Goal: Task Accomplishment & Management: Use online tool/utility

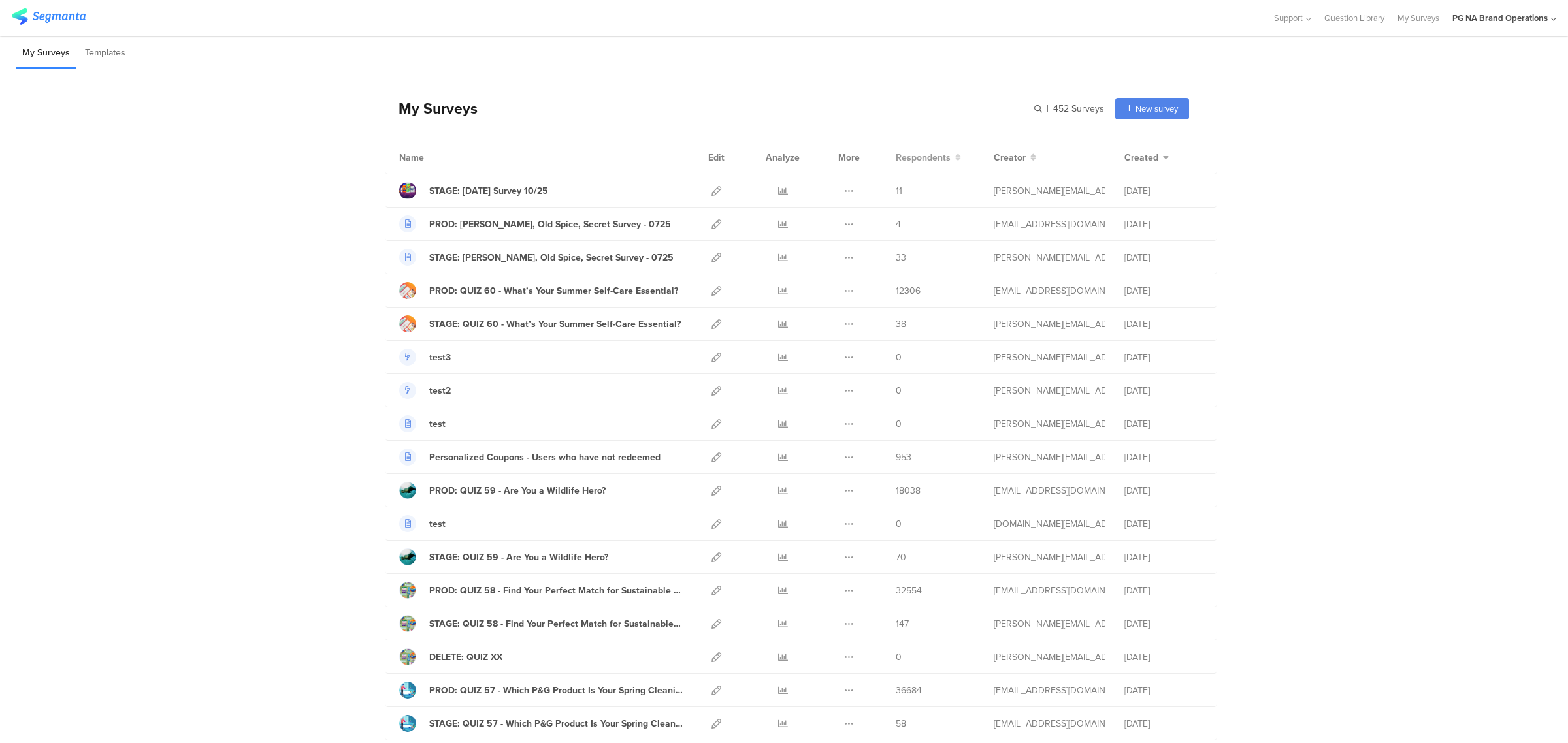
click at [926, 158] on span "Respondents" at bounding box center [923, 158] width 55 height 14
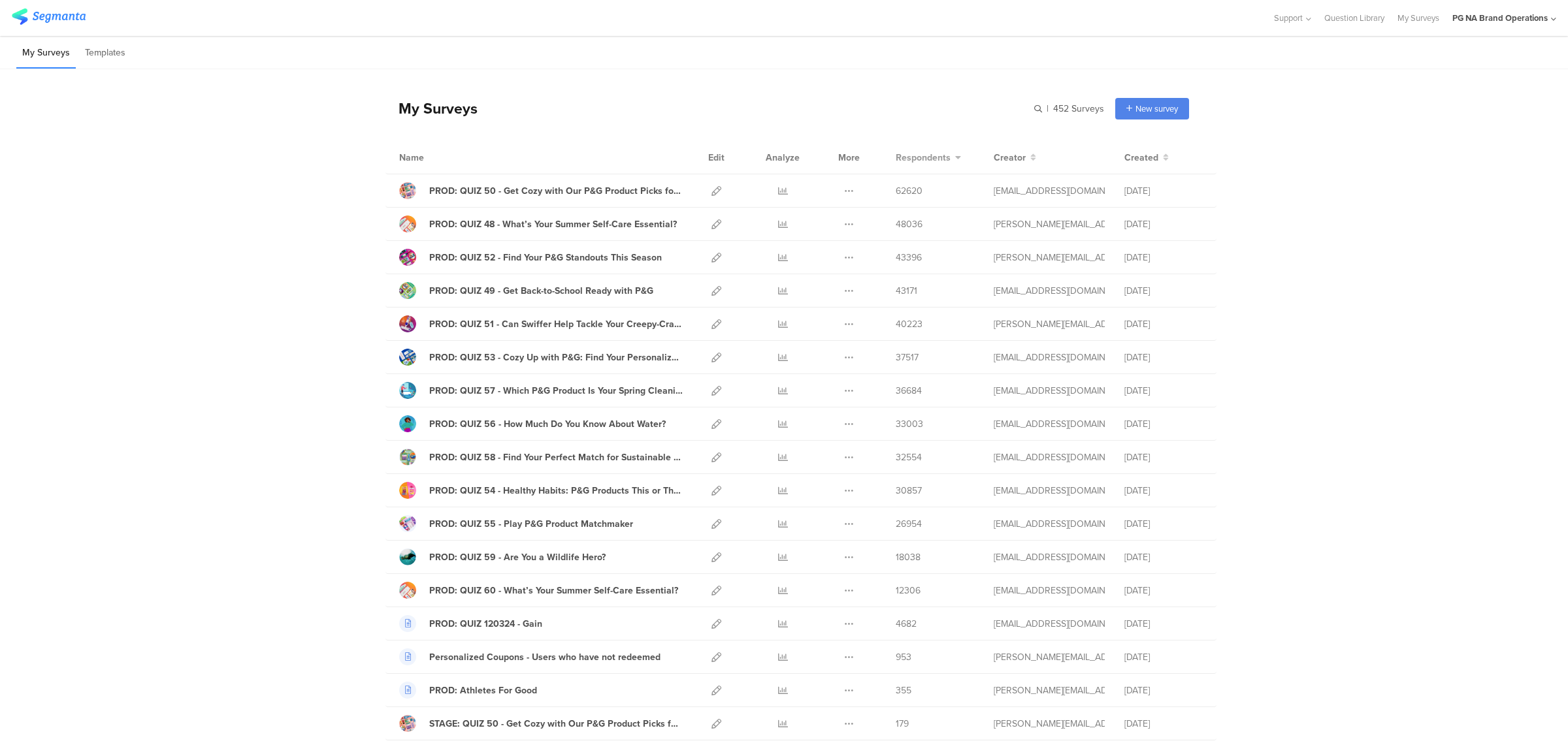
click at [926, 158] on span "Respondents" at bounding box center [923, 158] width 55 height 14
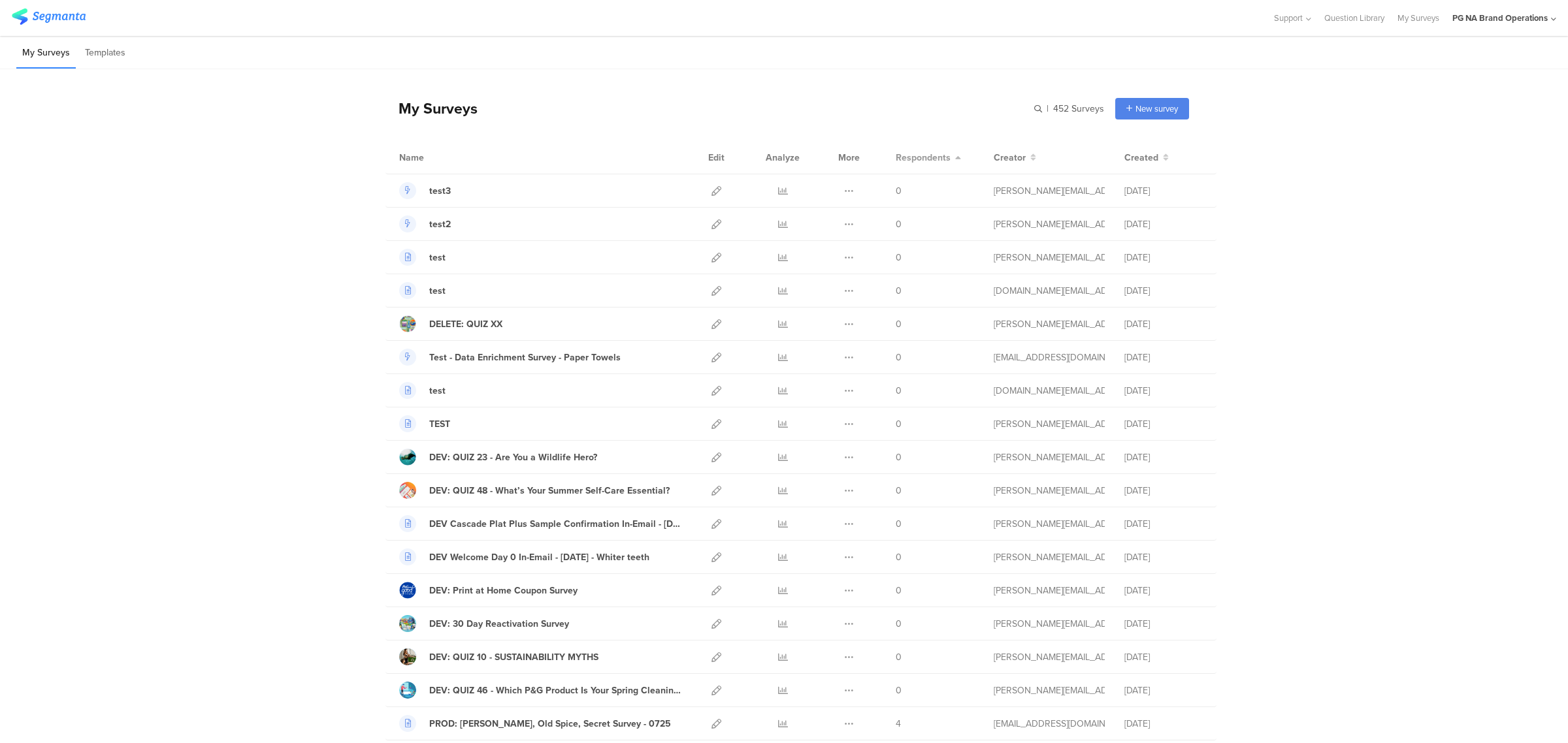
click at [926, 158] on span "Respondents" at bounding box center [923, 158] width 55 height 14
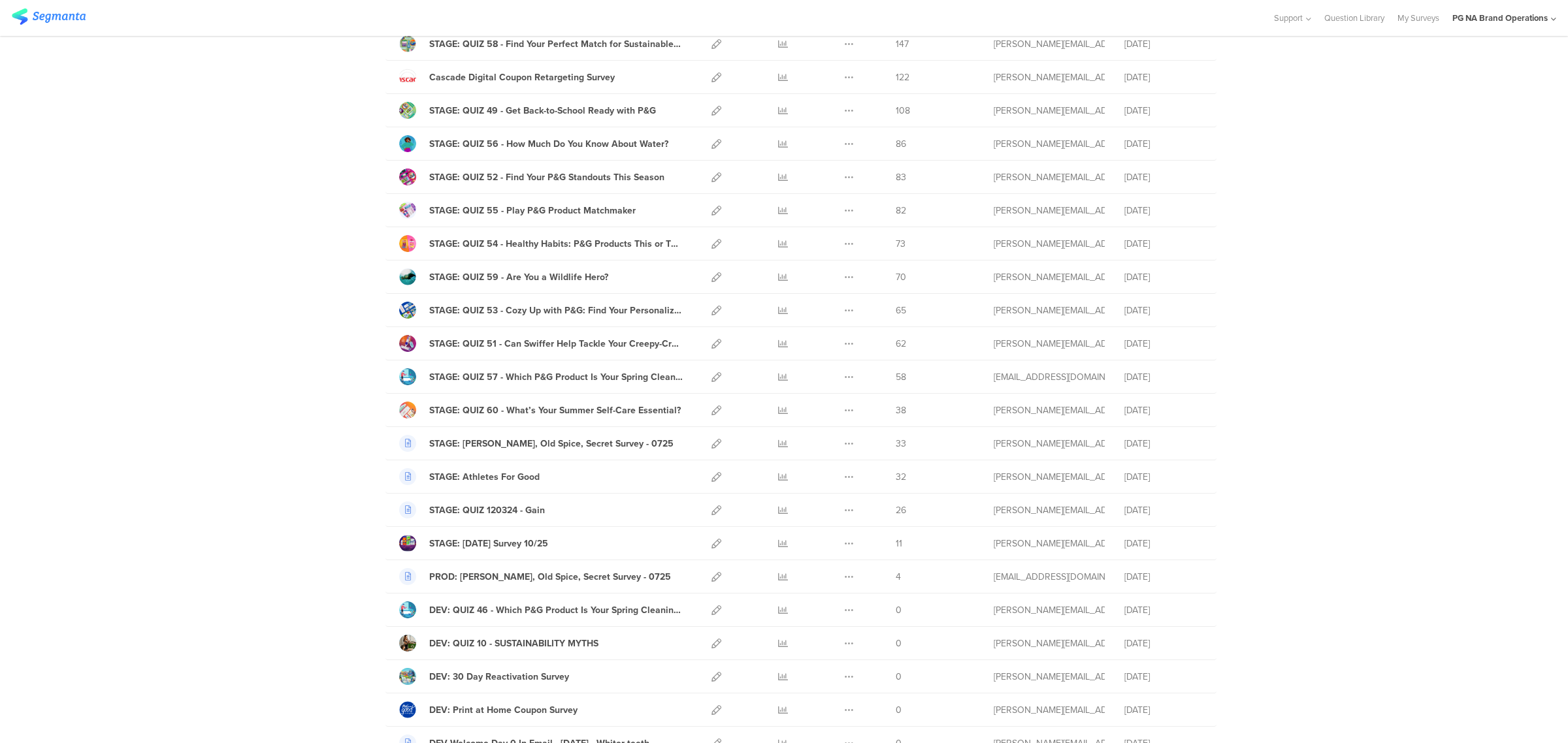
scroll to position [756, 0]
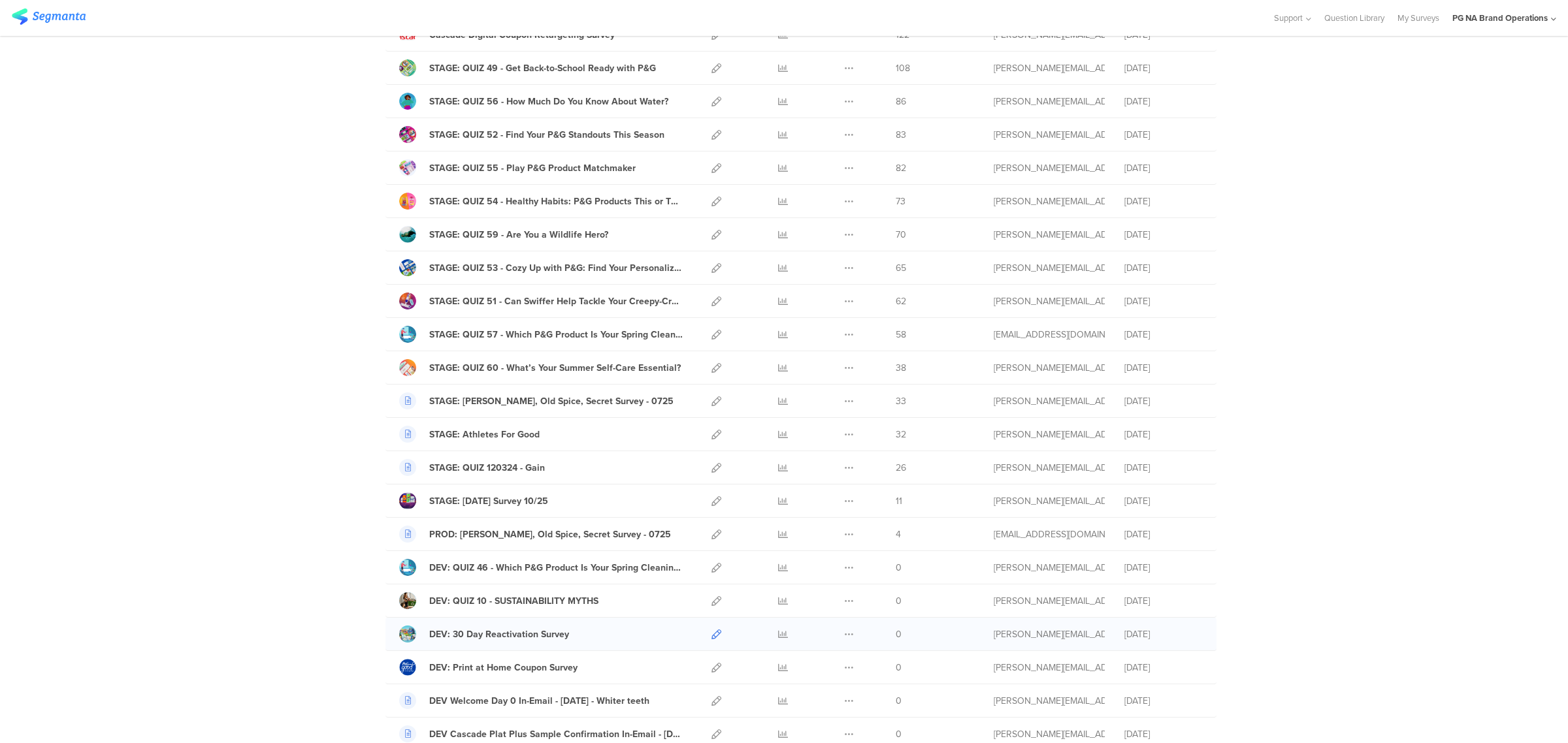
click at [711, 639] on icon at bounding box center [716, 635] width 9 height 9
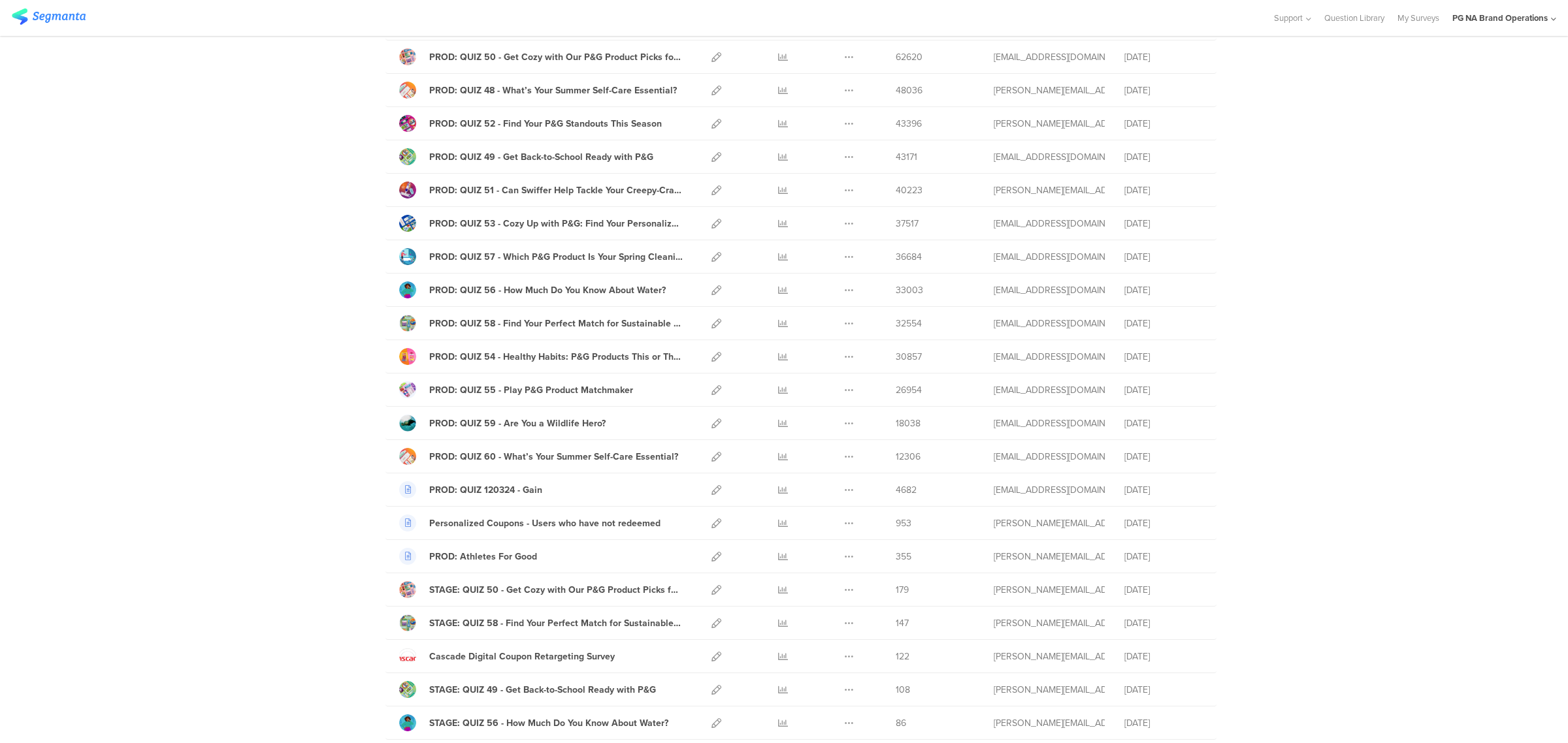
scroll to position [0, 0]
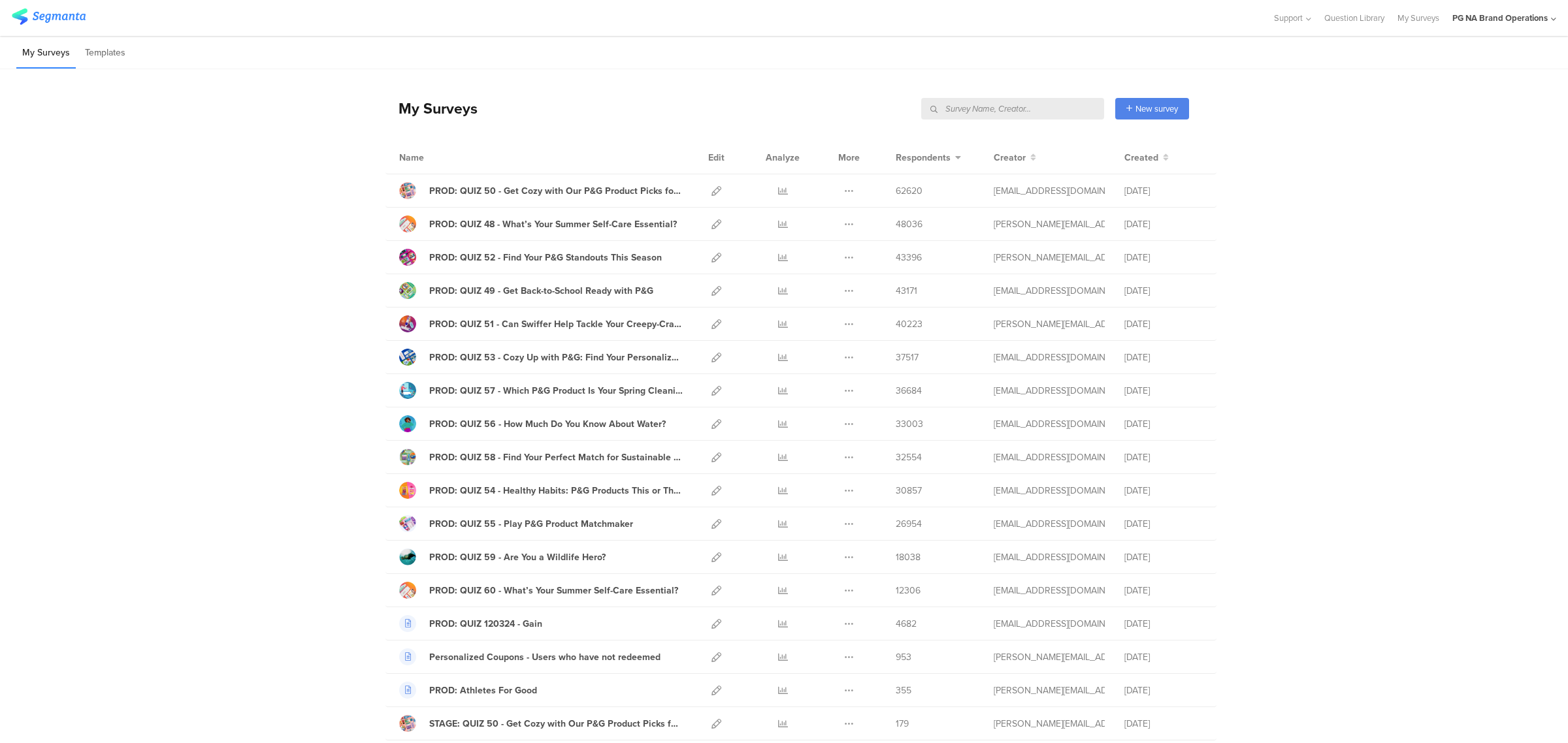
click at [1024, 109] on input "text" at bounding box center [1013, 109] width 183 height 22
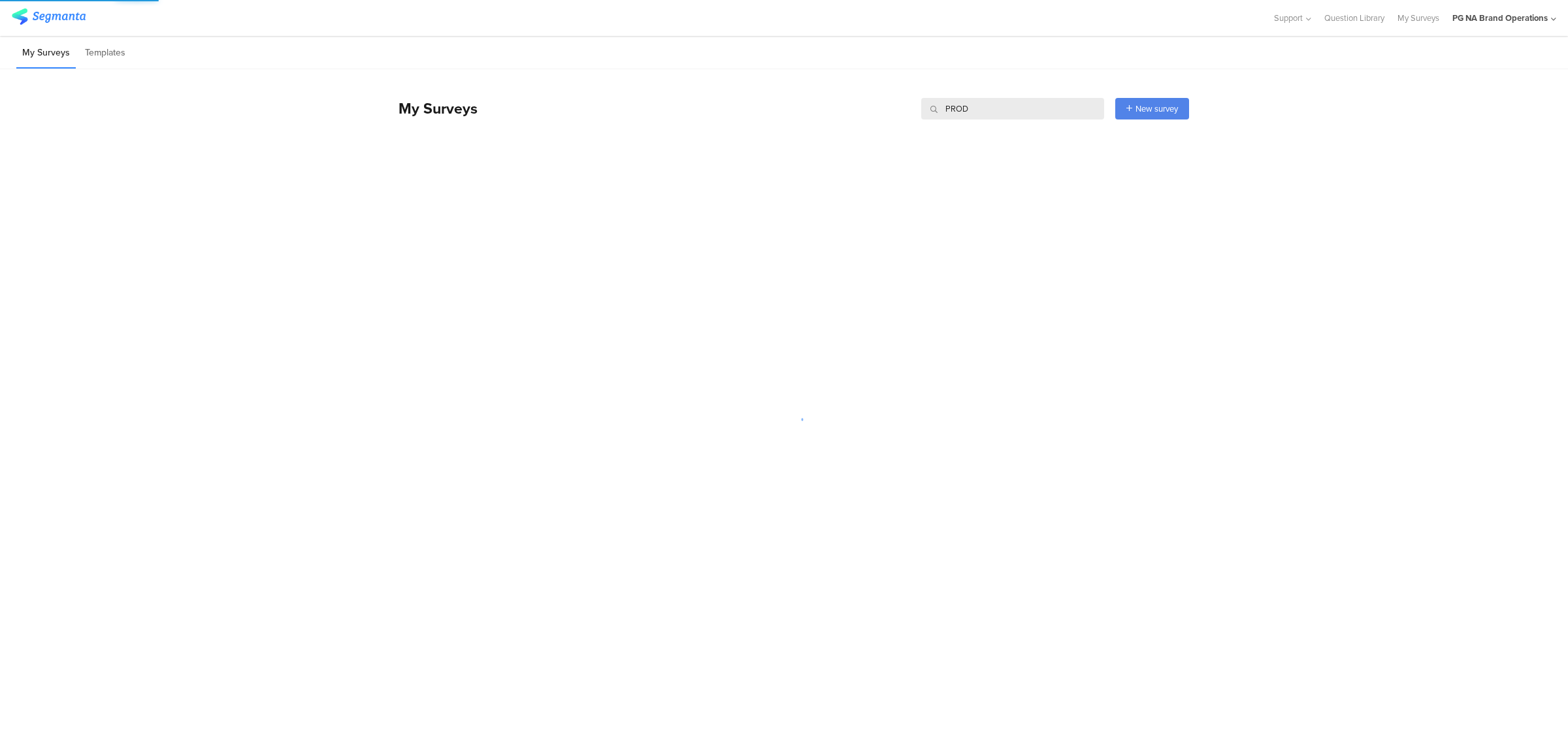
type input "PROD"
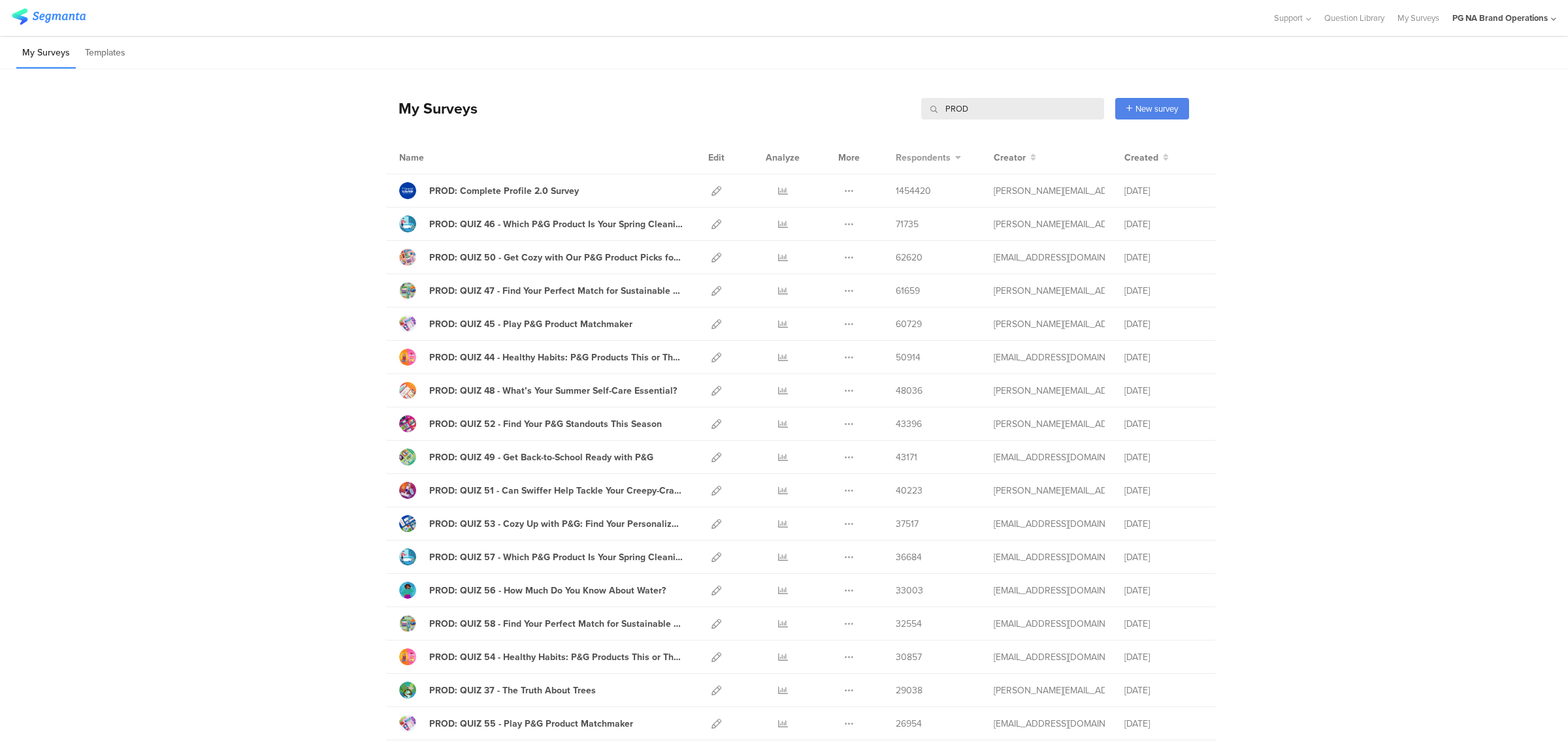
click at [919, 163] on span "Respondents" at bounding box center [923, 158] width 55 height 14
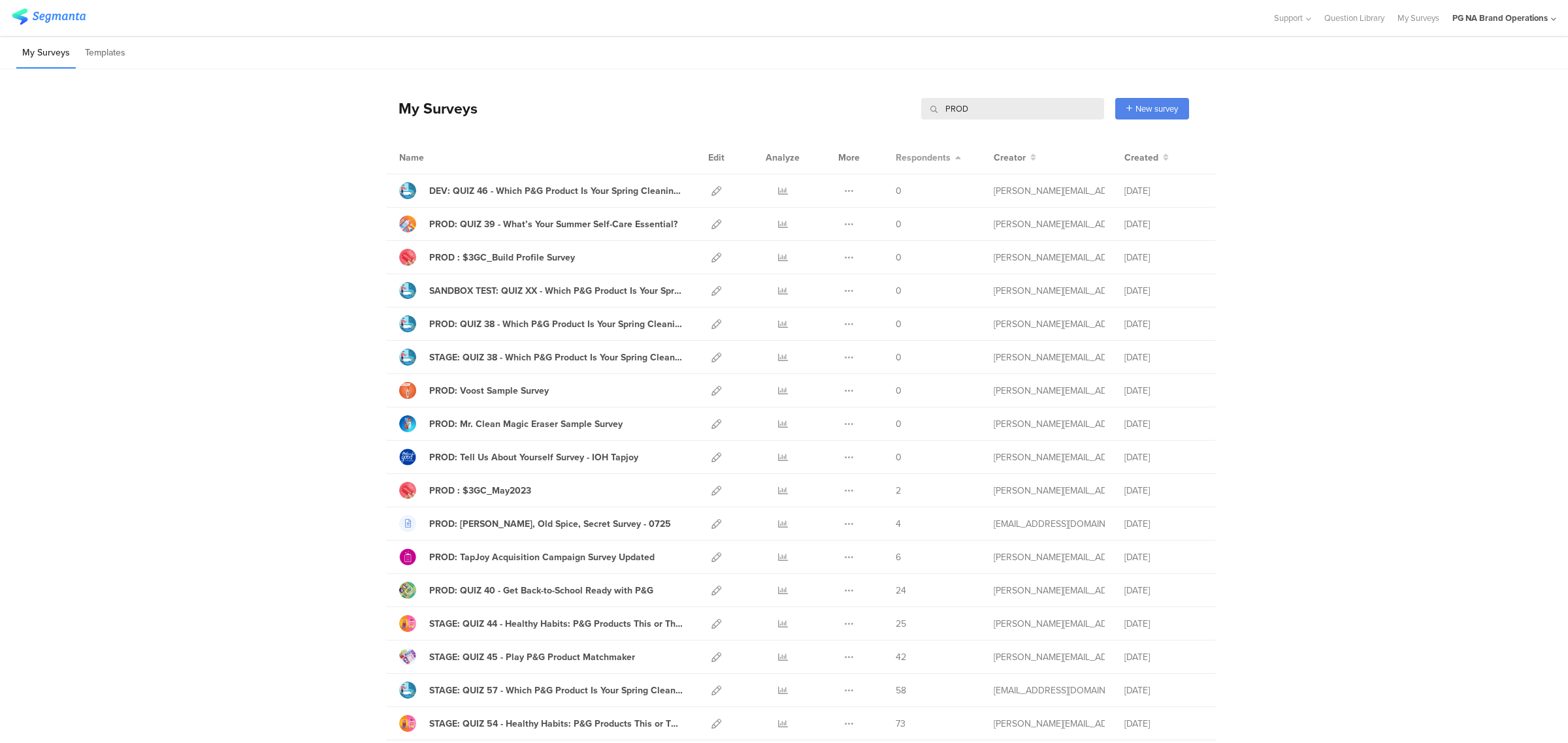
click at [919, 163] on span "Respondents" at bounding box center [923, 158] width 55 height 14
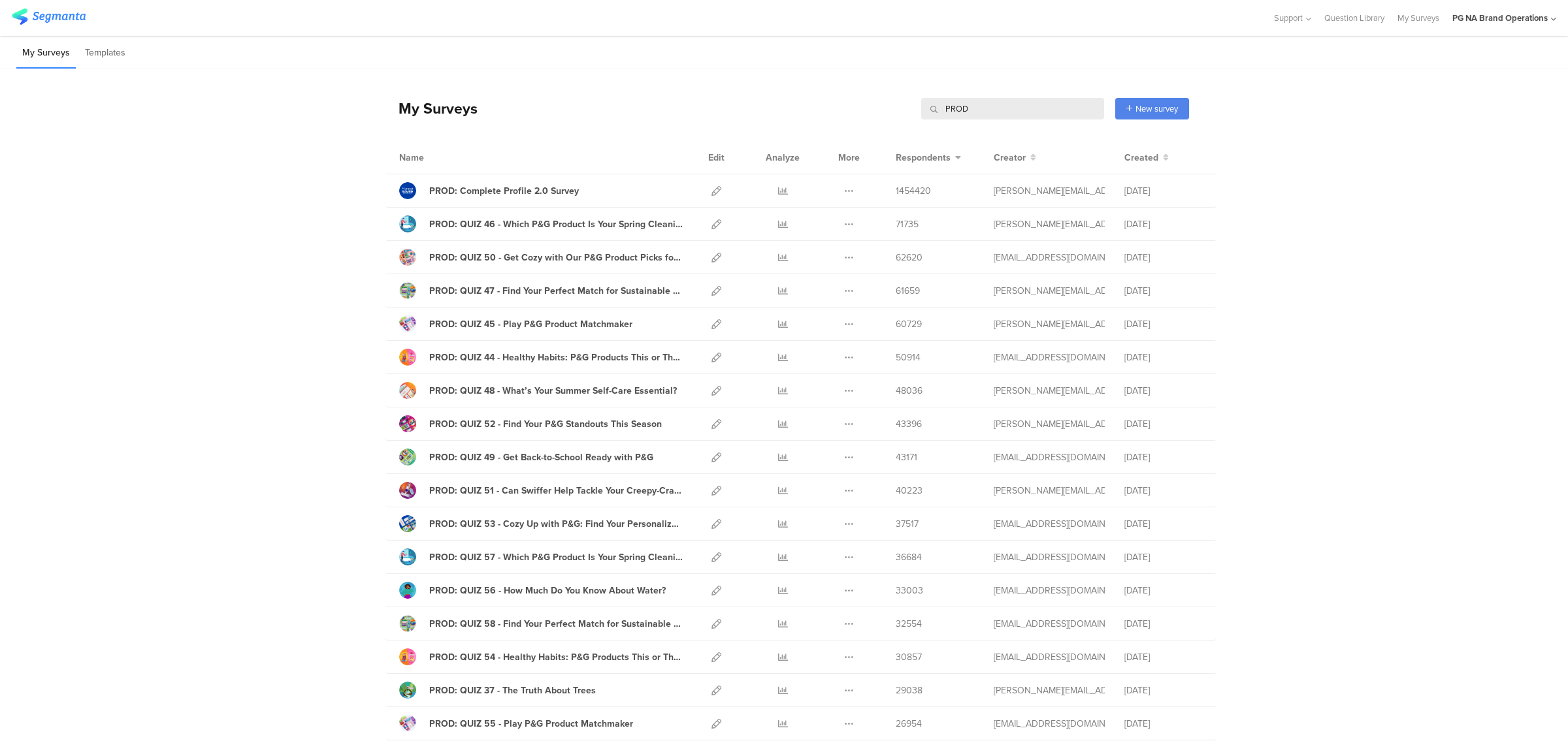
scroll to position [1241, 0]
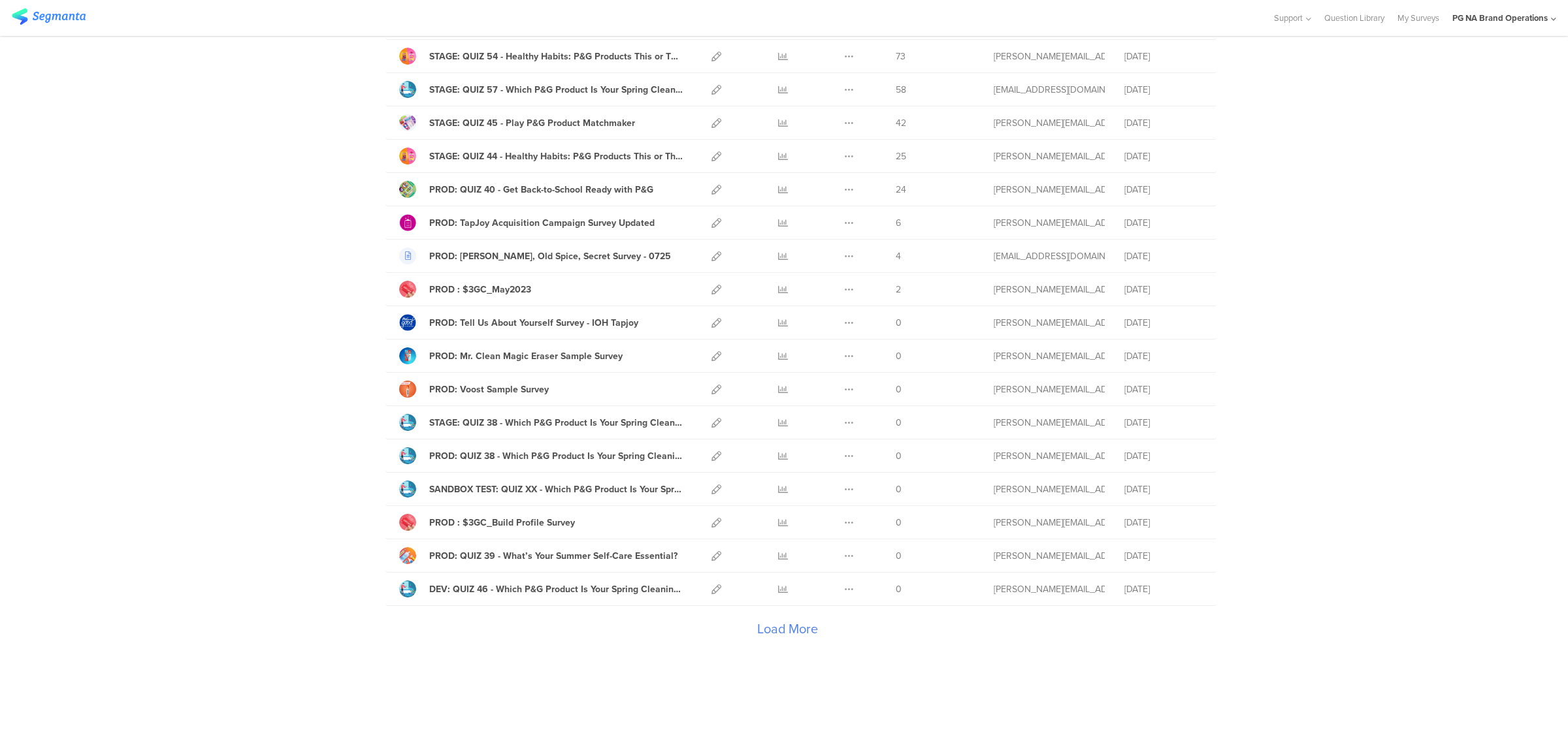
click at [784, 624] on div "Load More" at bounding box center [787, 632] width 804 height 52
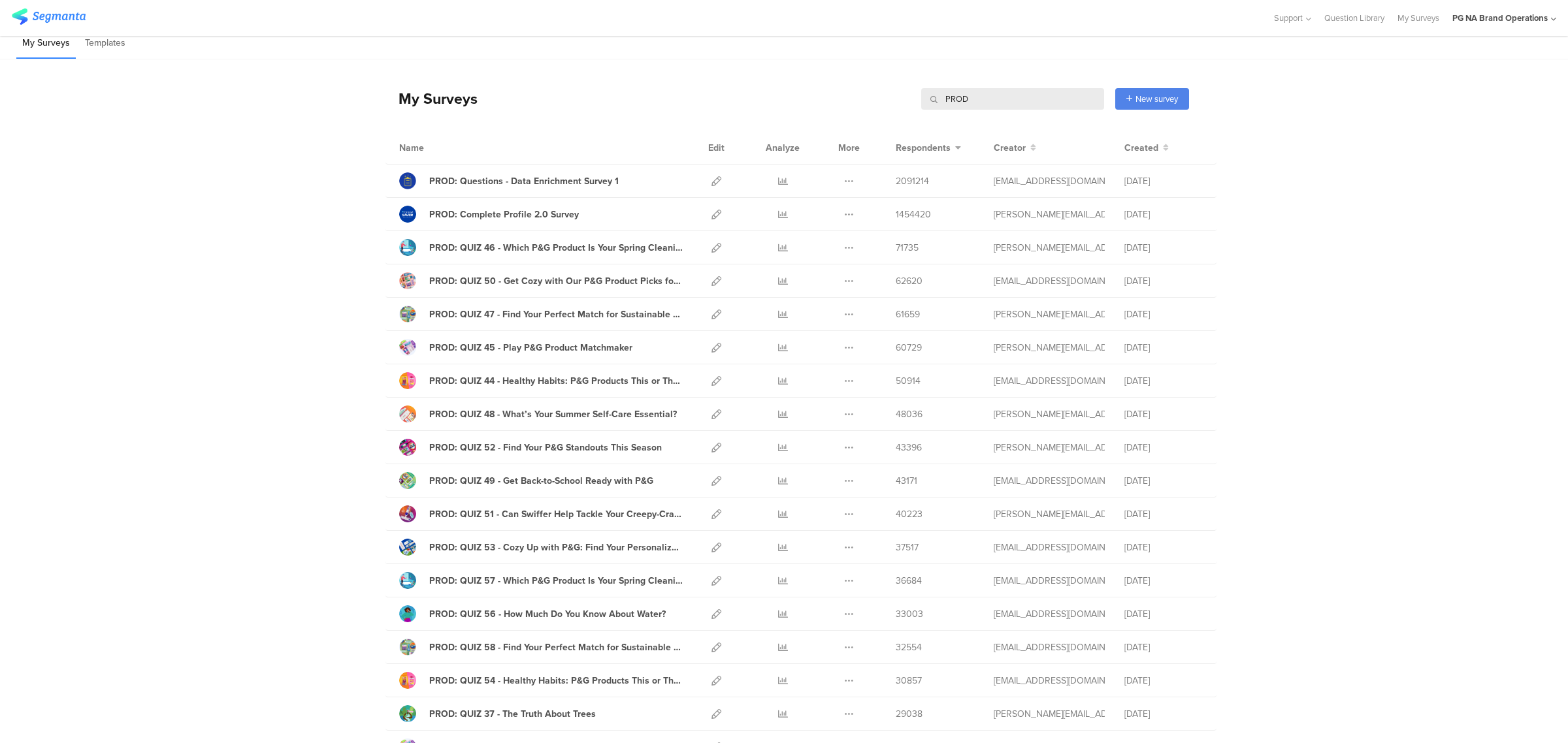
scroll to position [0, 0]
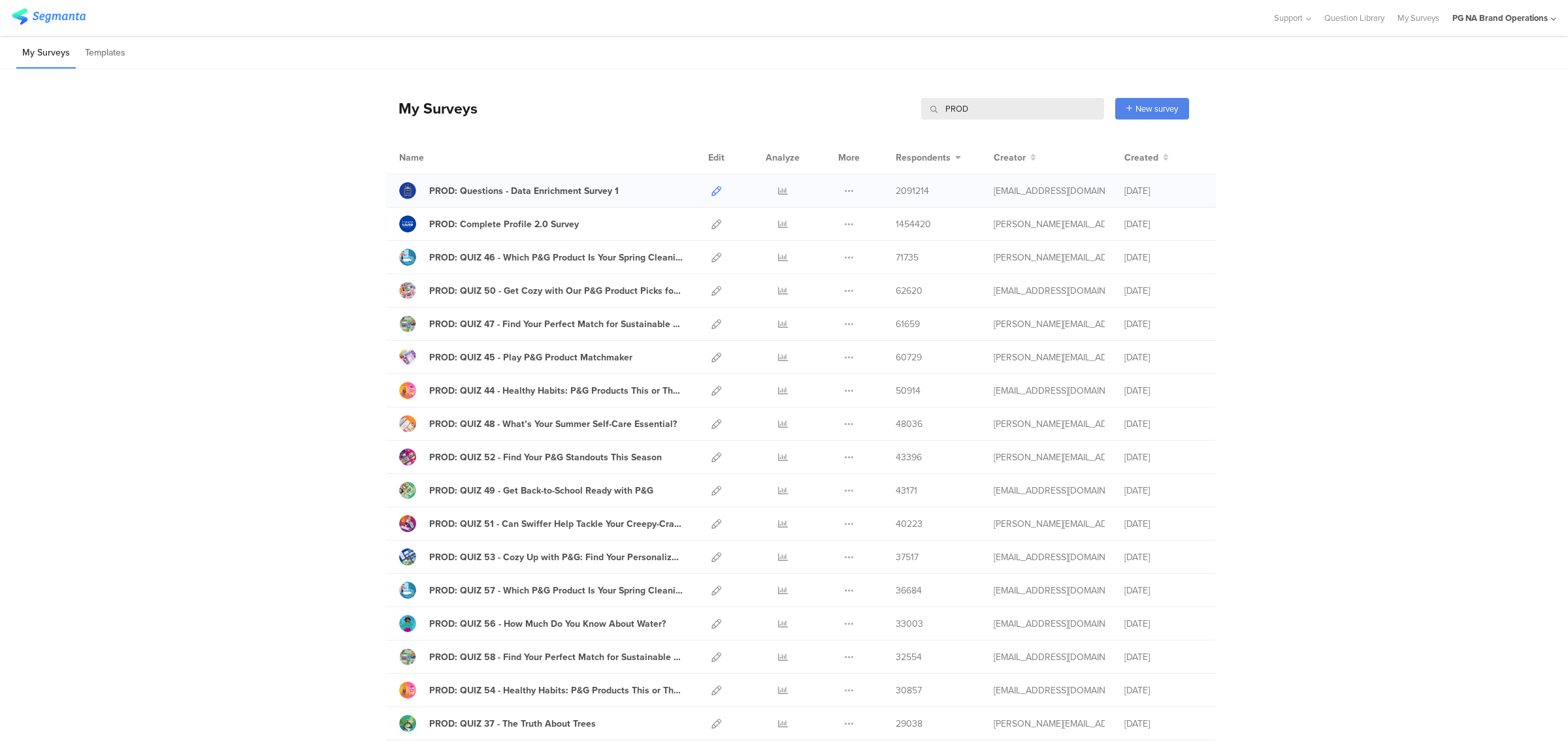
click at [711, 190] on icon at bounding box center [716, 191] width 9 height 9
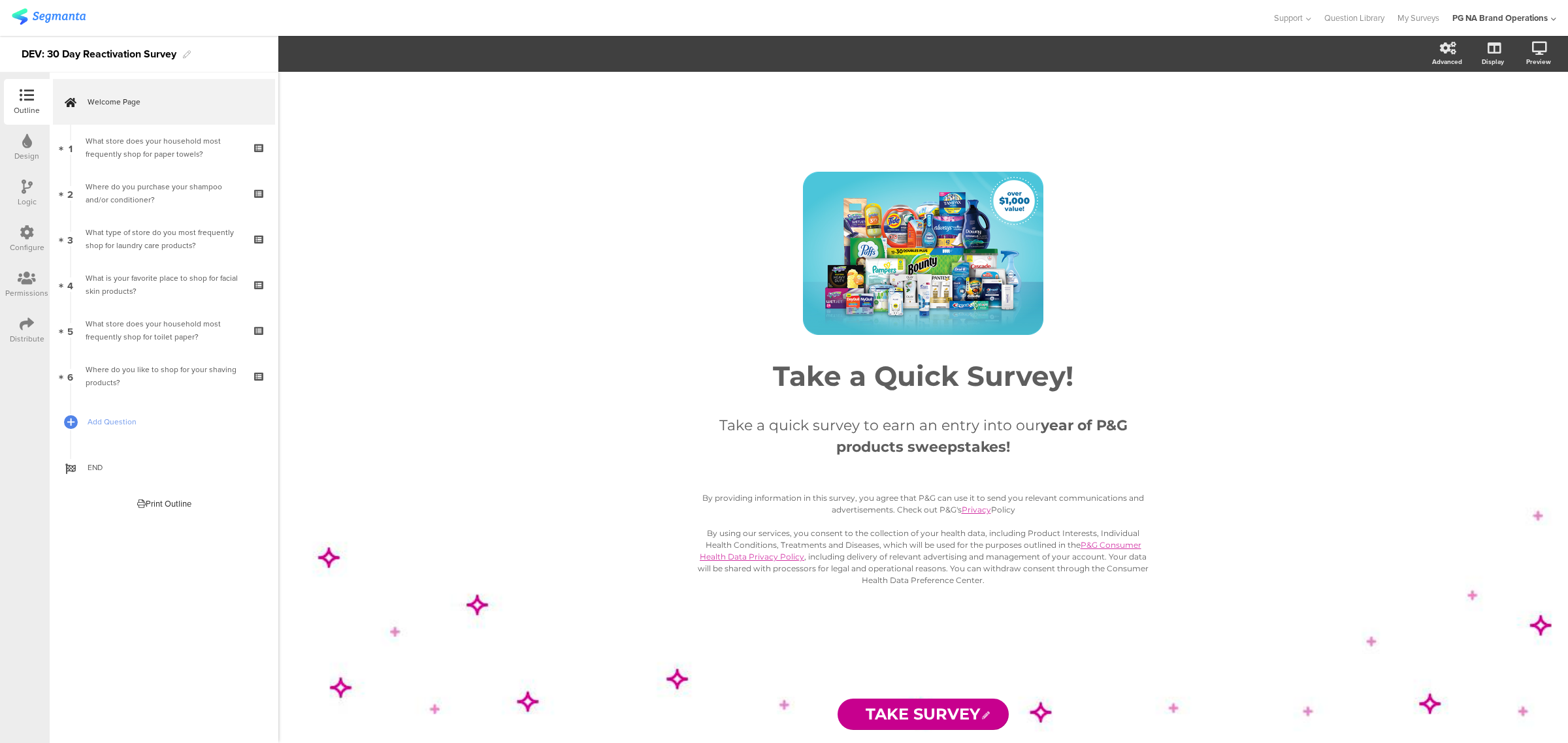
click at [21, 235] on icon at bounding box center [26, 232] width 14 height 14
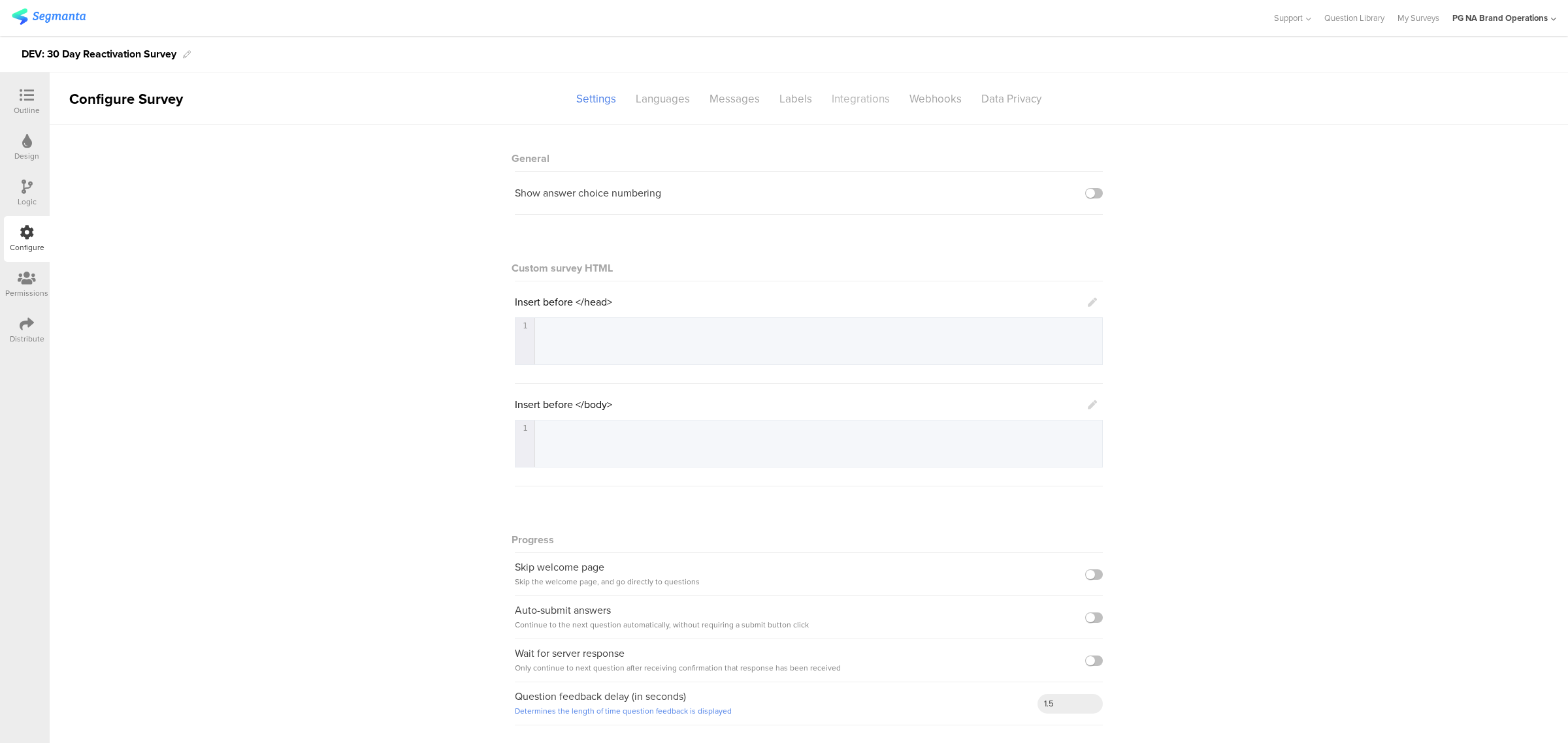
click at [854, 103] on div "Integrations" at bounding box center [861, 99] width 78 height 23
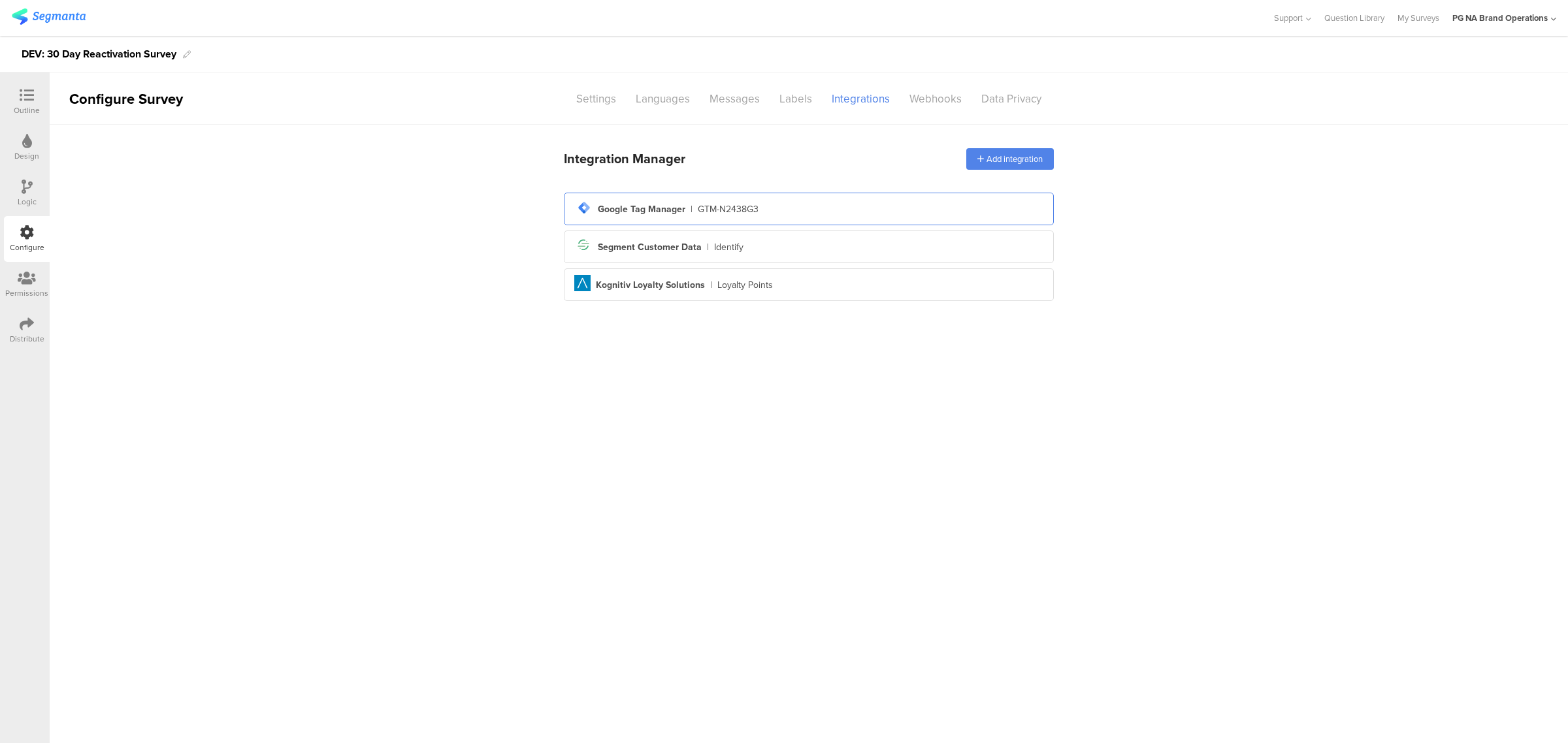
click at [838, 215] on div "tag-manager Created with Sketch. Google Tag Manager | GTM-N2438G3" at bounding box center [809, 209] width 469 height 22
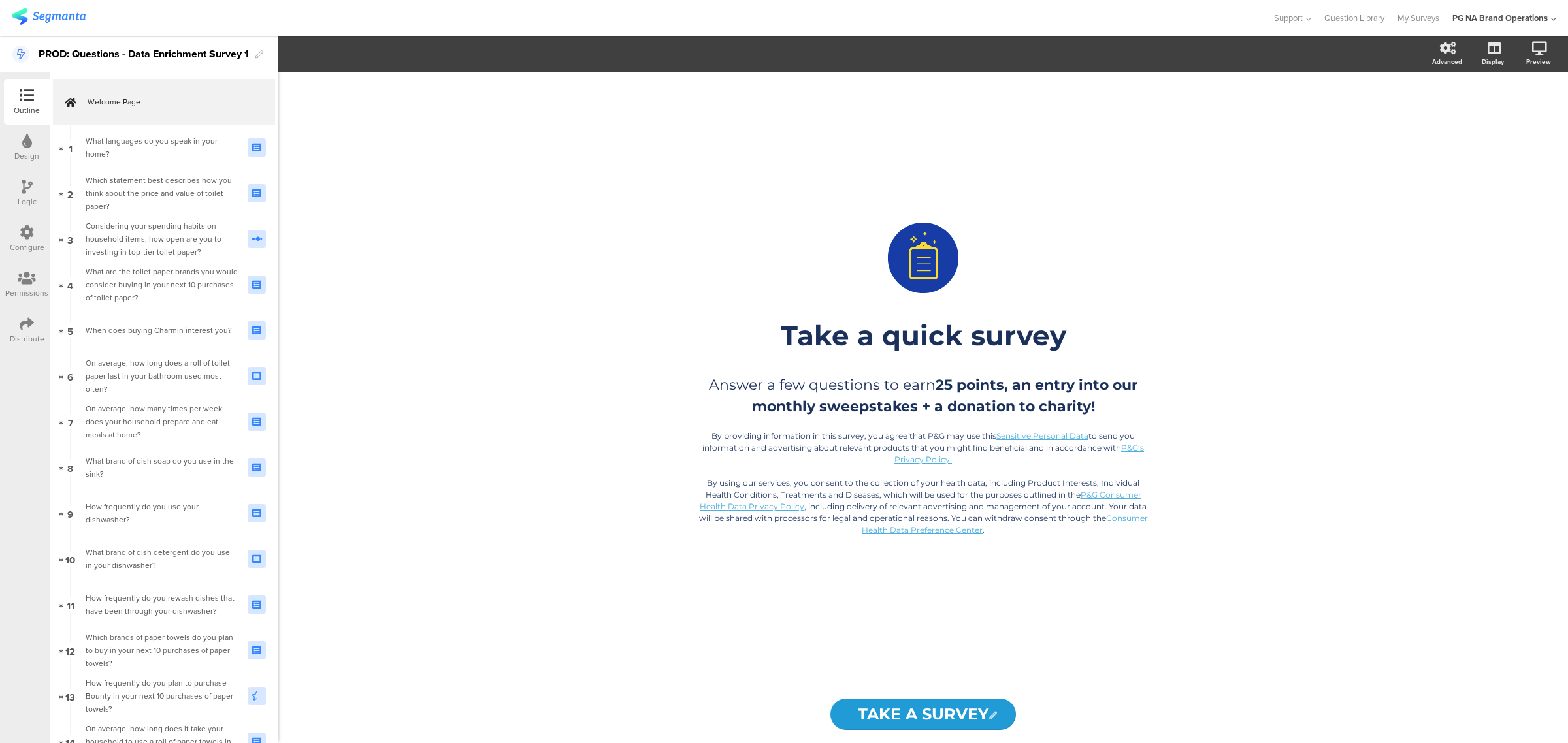
drag, startPoint x: 26, startPoint y: 229, endPoint x: 35, endPoint y: 232, distance: 9.5
click at [26, 229] on icon at bounding box center [26, 232] width 14 height 14
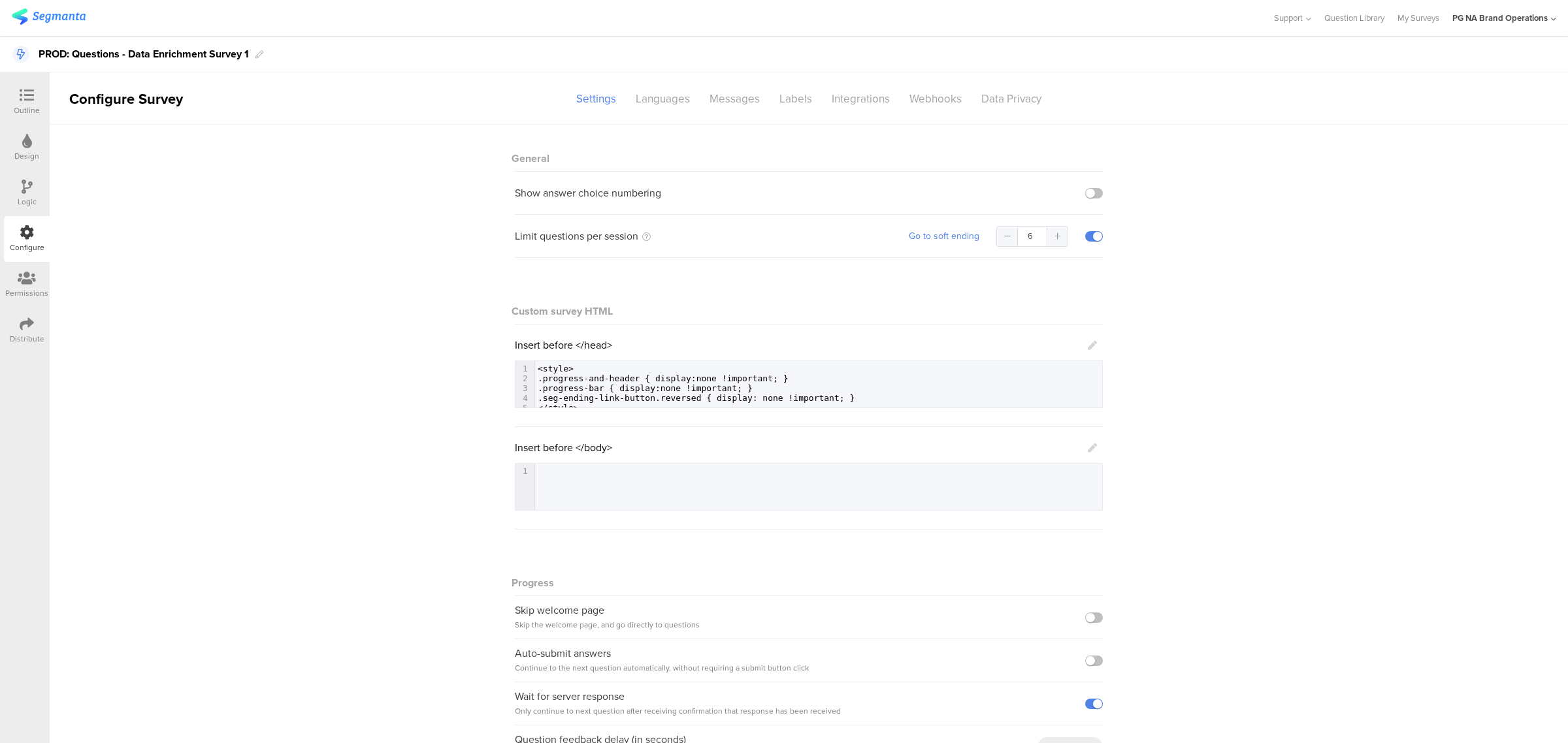
drag, startPoint x: 936, startPoint y: 383, endPoint x: 932, endPoint y: 377, distance: 7.2
click at [932, 381] on pre ".progress-and-header { display:none !important; }" at bounding box center [819, 379] width 567 height 9
drag, startPoint x: 847, startPoint y: 95, endPoint x: 858, endPoint y: 100, distance: 12.1
click at [850, 95] on div "Integrations" at bounding box center [861, 99] width 78 height 23
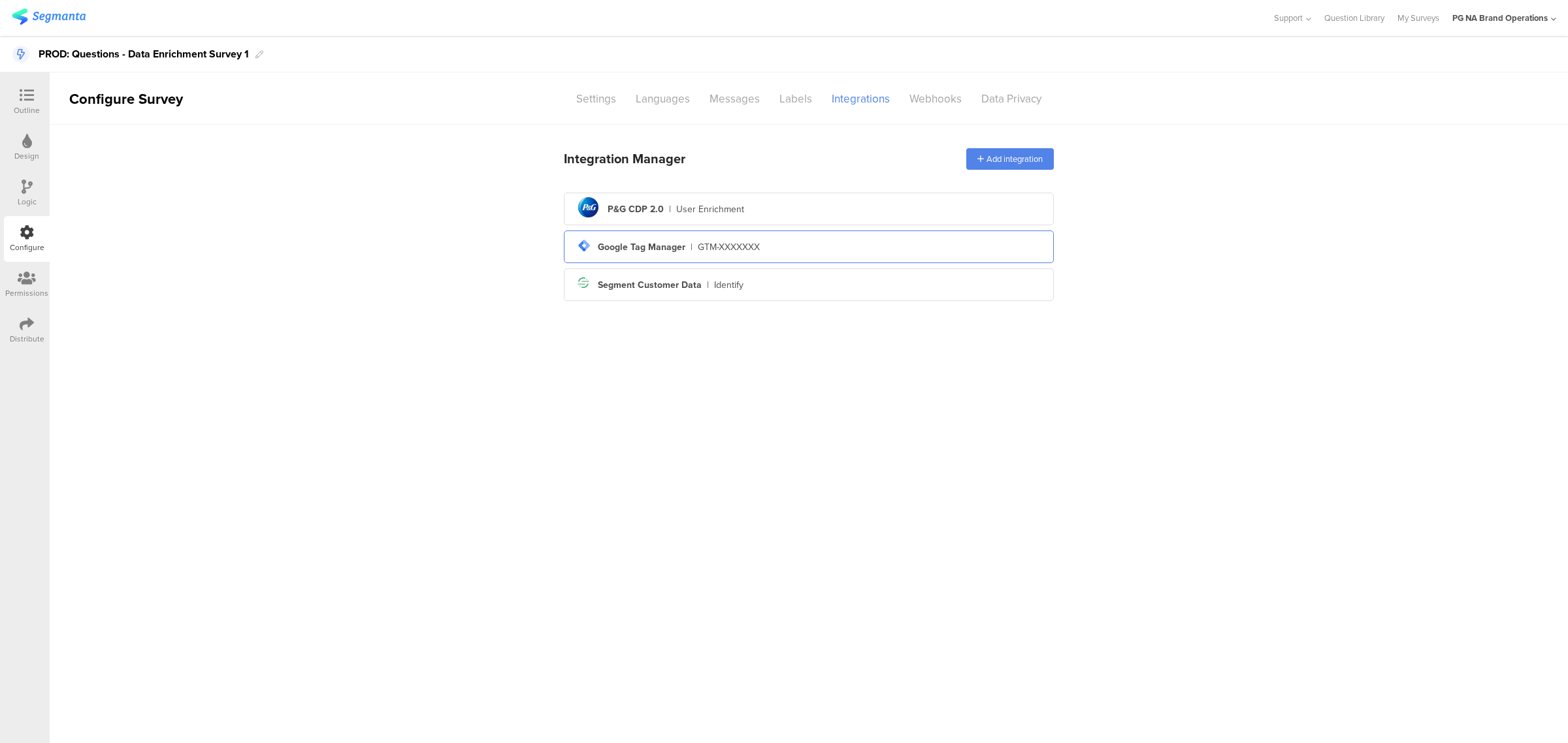
click at [873, 249] on div "tag-manager Created with Sketch. Google Tag Manager | GTM-XXXXXXX" at bounding box center [809, 247] width 469 height 22
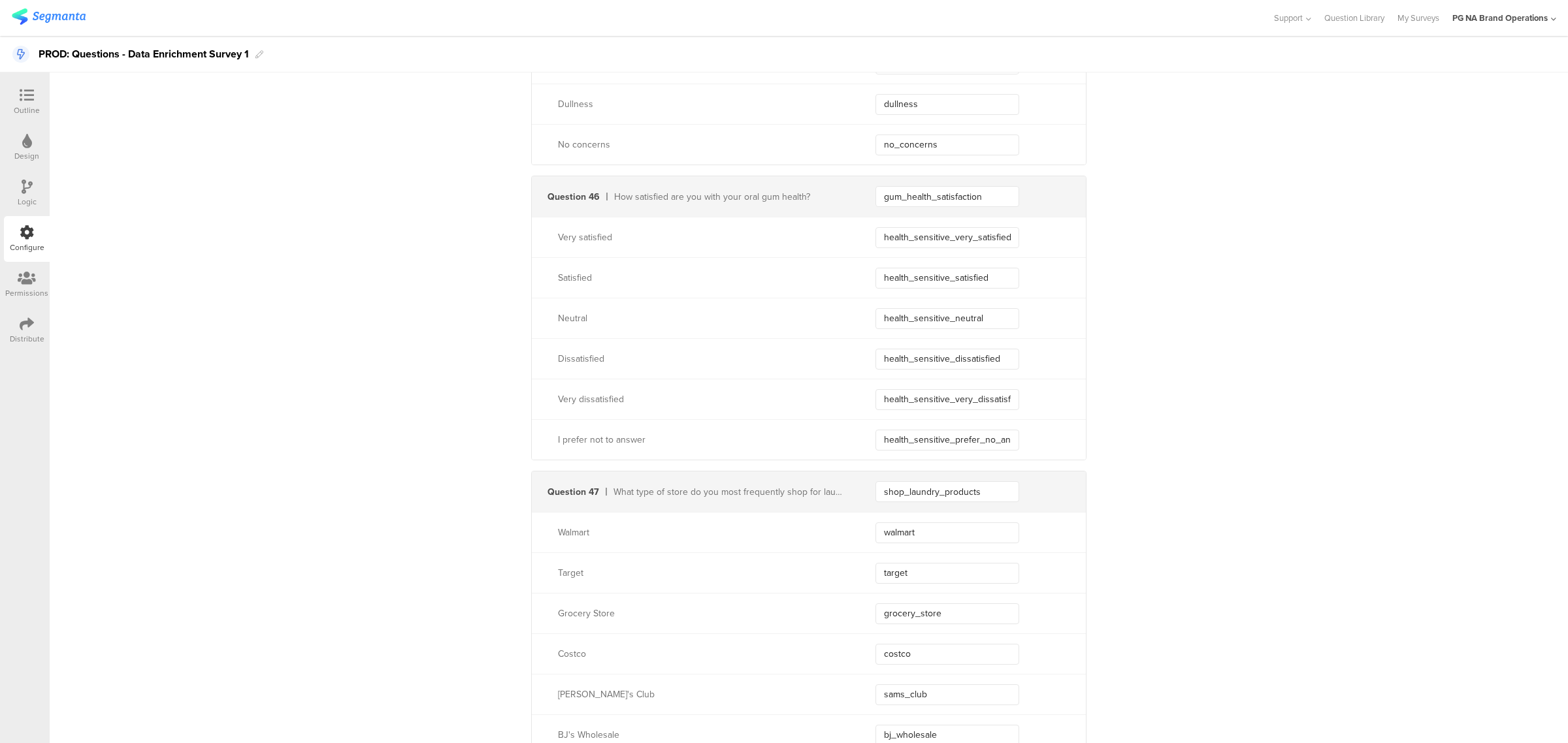
scroll to position [10288, 0]
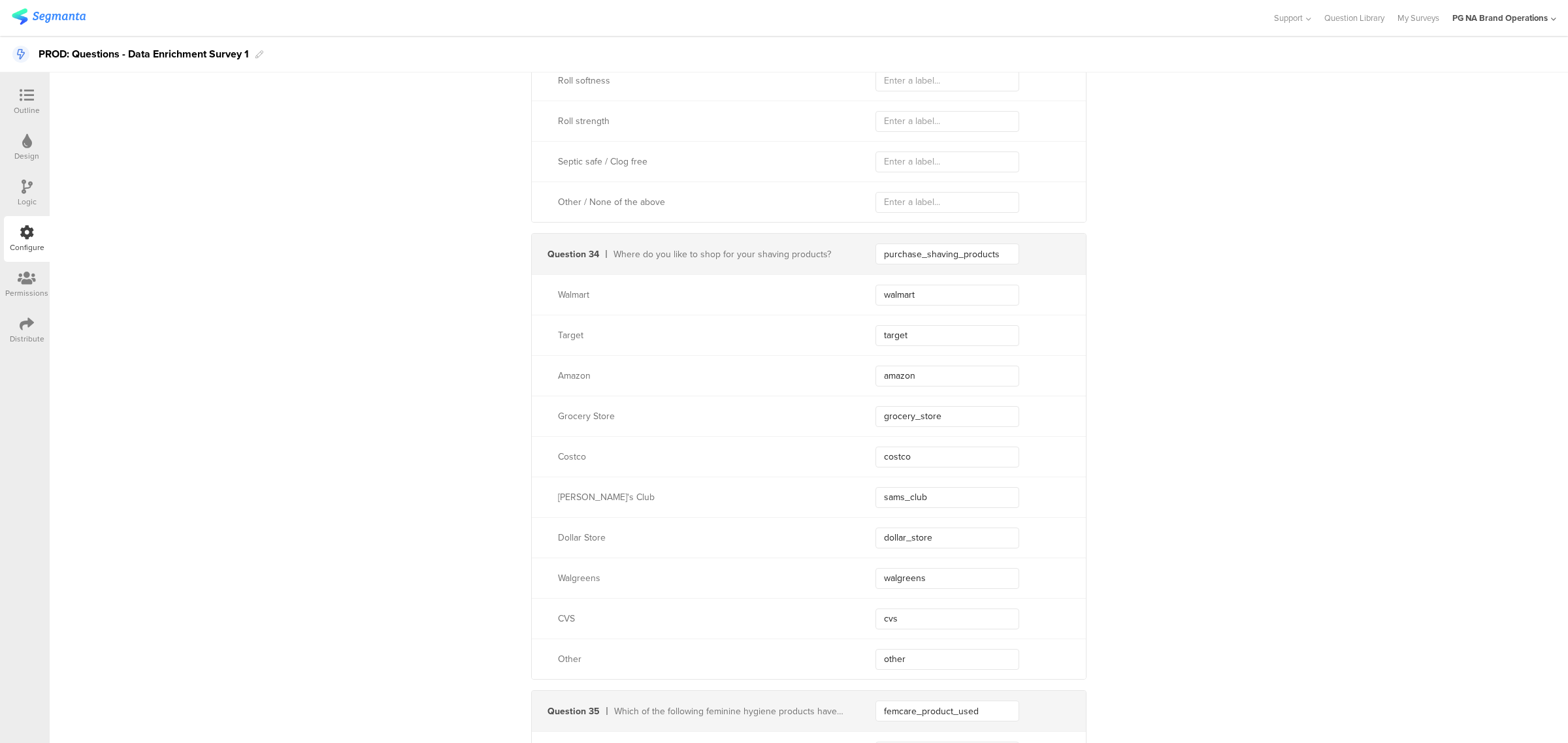
click at [0, 235] on div "Outline Design Logic Configure Permissions Distribute" at bounding box center [24, 216] width 49 height 274
click at [34, 184] on div "Logic" at bounding box center [27, 194] width 46 height 46
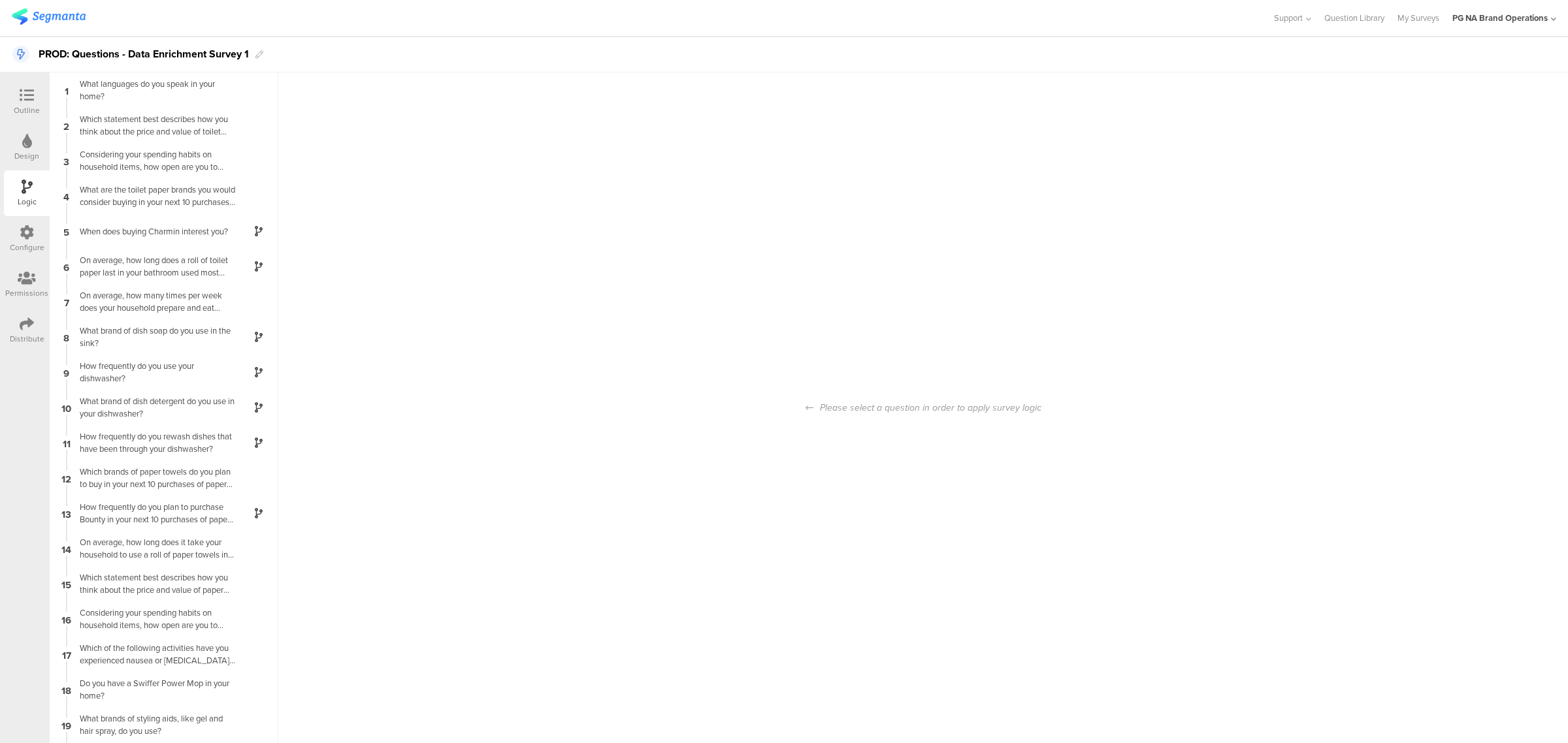
scroll to position [52, 0]
click at [40, 240] on div "Configure" at bounding box center [27, 239] width 46 height 46
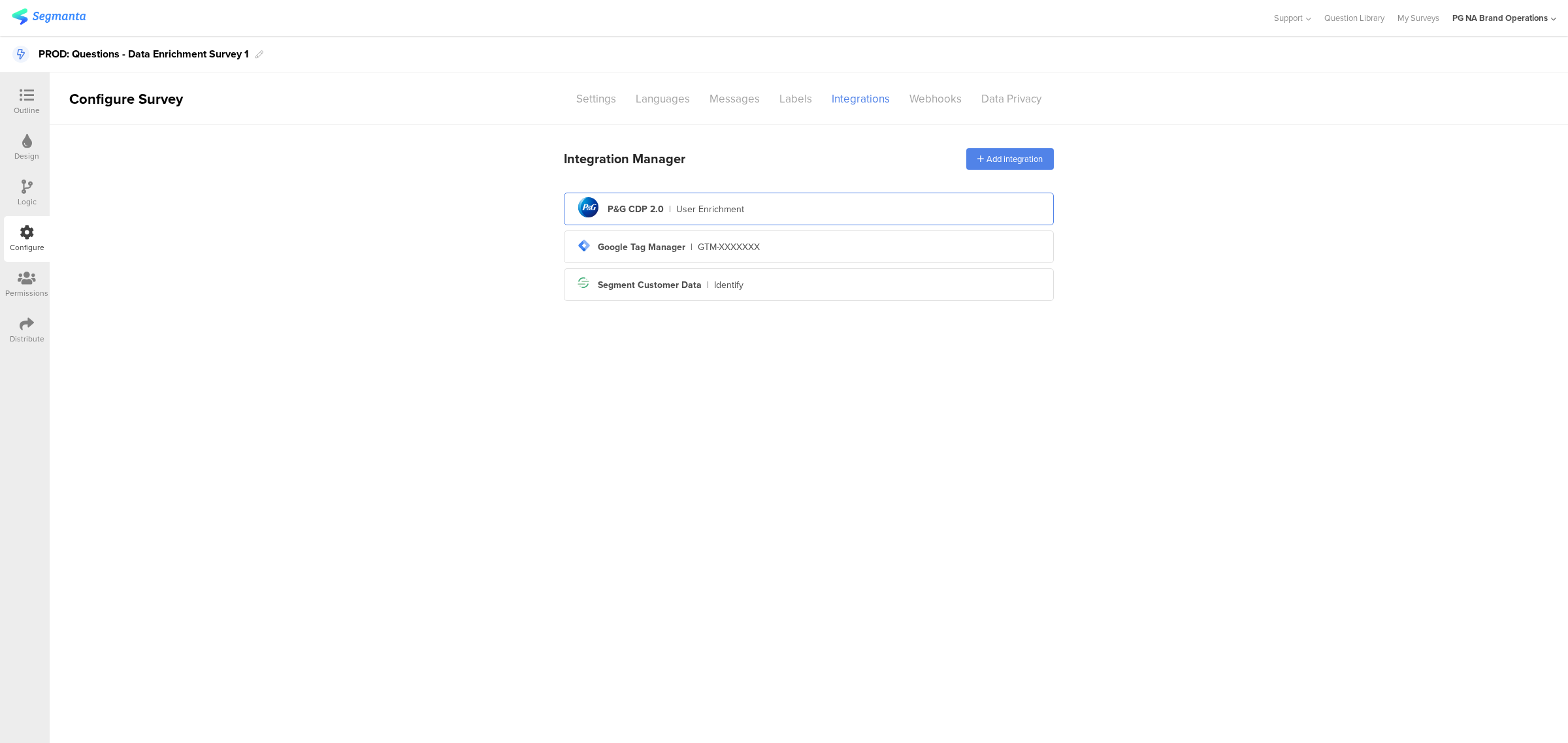
click at [695, 207] on div "User Enrichment" at bounding box center [710, 209] width 68 height 14
click at [974, 203] on div "pg logo P&G CDP 2.0 | User Enrichment" at bounding box center [809, 209] width 469 height 32
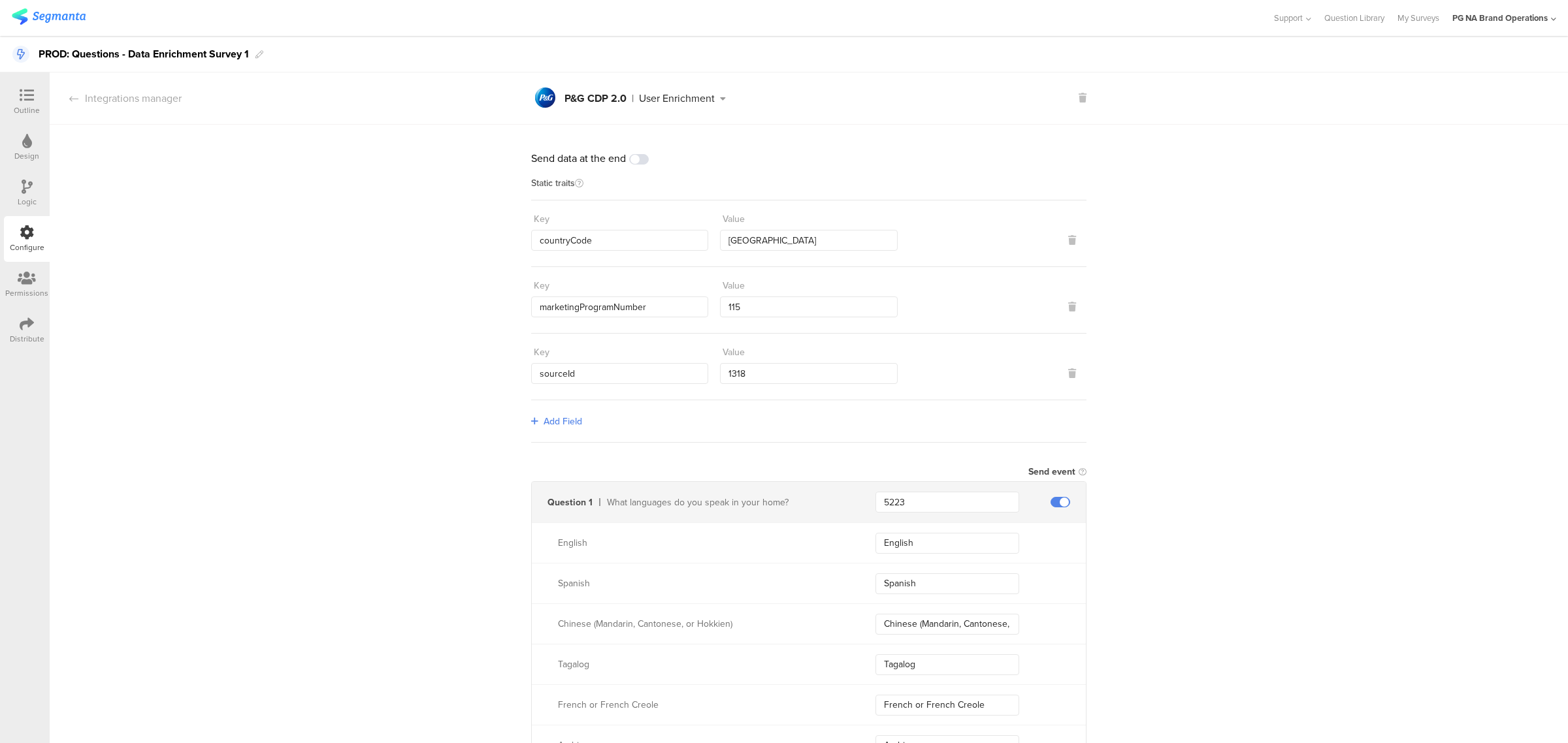
click at [24, 275] on icon at bounding box center [26, 278] width 18 height 14
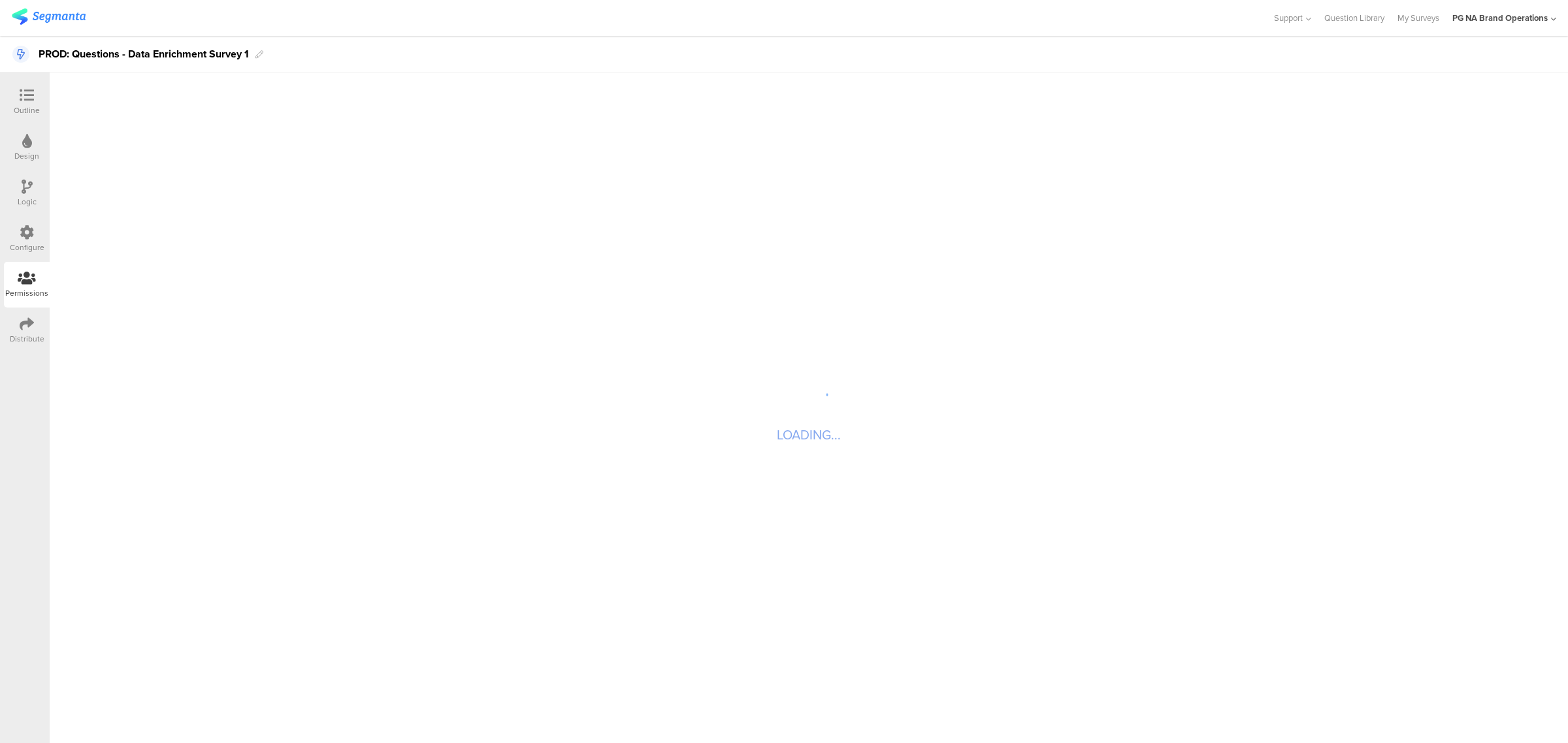
click at [31, 224] on div "Configure" at bounding box center [27, 239] width 46 height 46
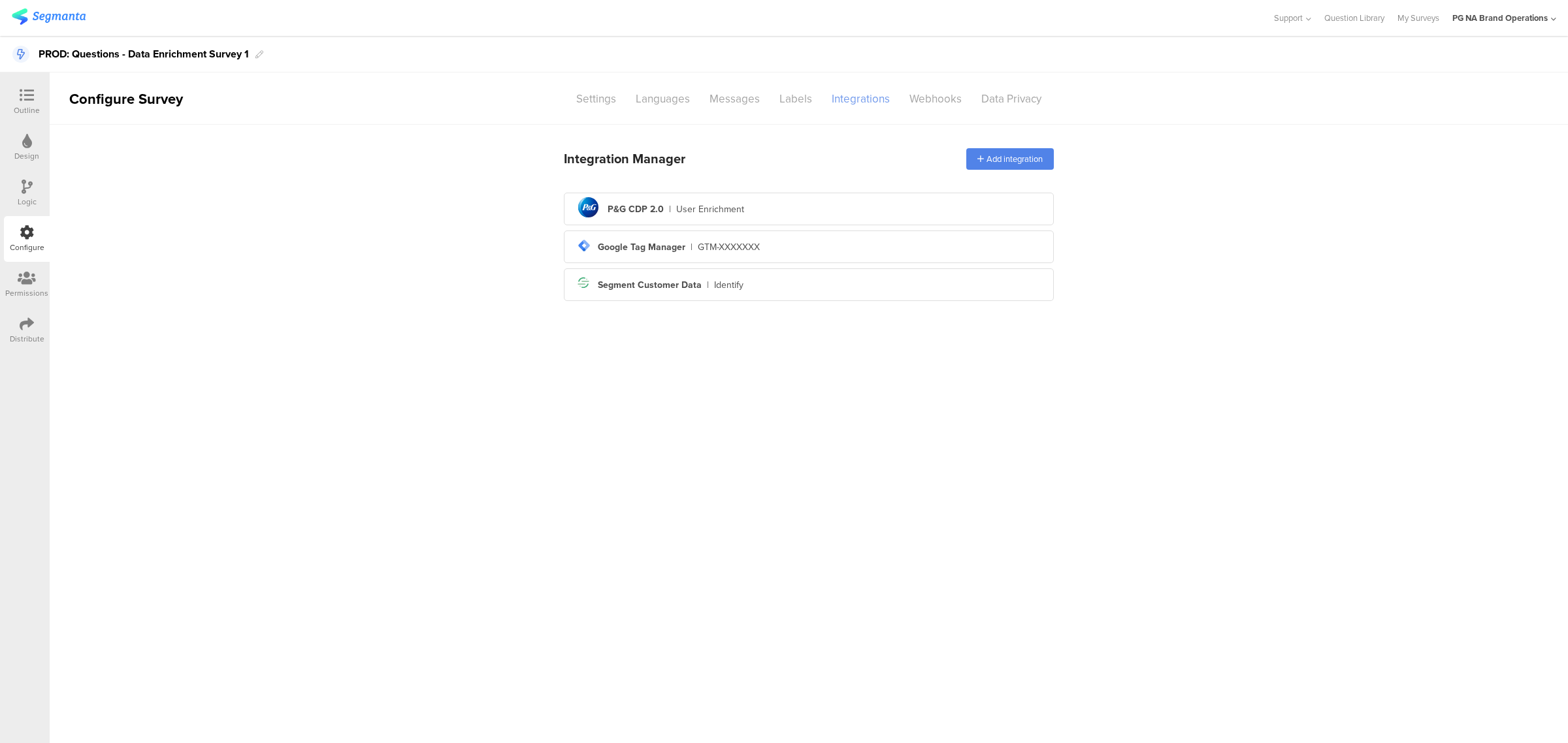
click at [861, 92] on div "Integrations" at bounding box center [861, 99] width 78 height 23
click at [759, 243] on div "GTM-XXXXXXX" at bounding box center [729, 247] width 62 height 14
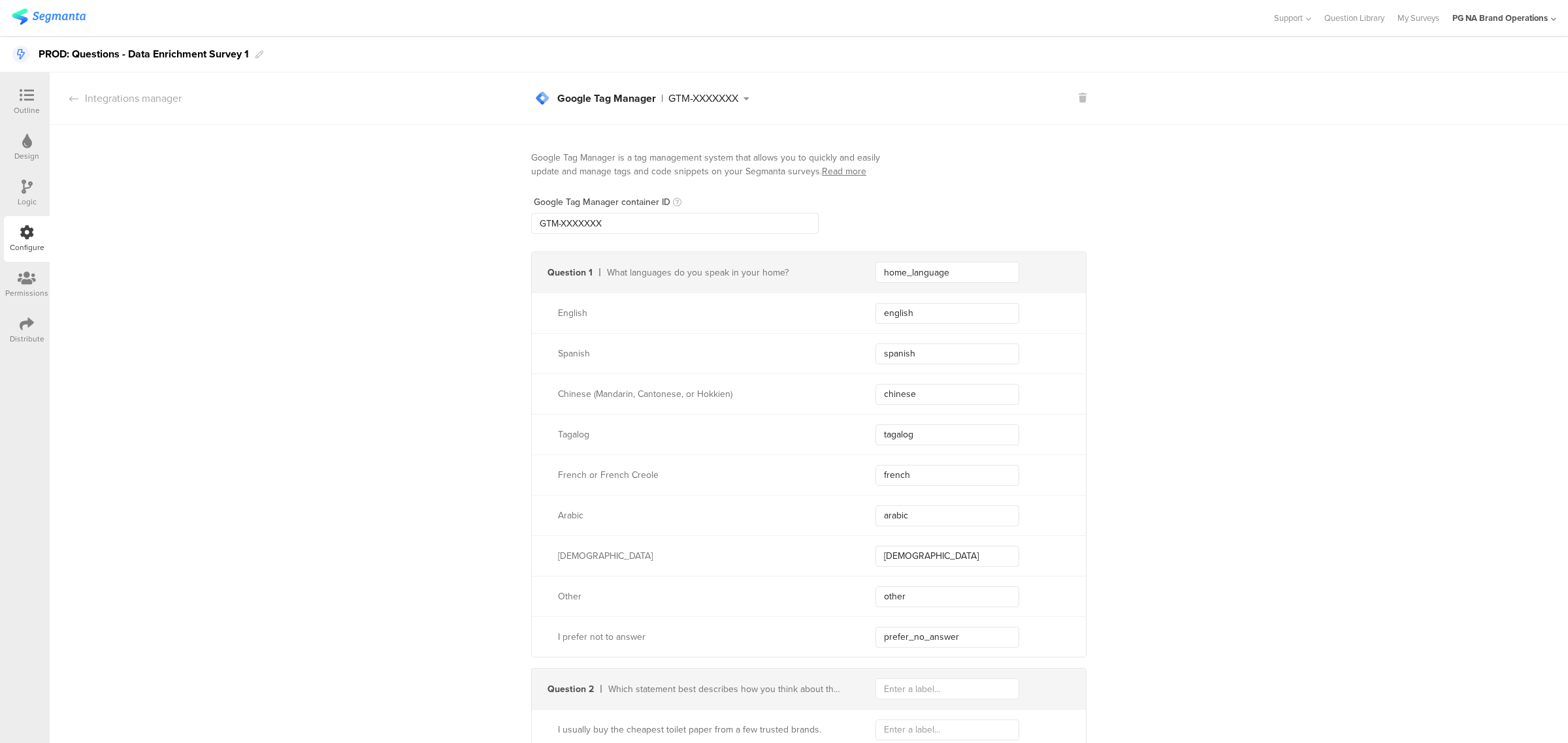
click at [27, 187] on icon at bounding box center [27, 186] width 11 height 14
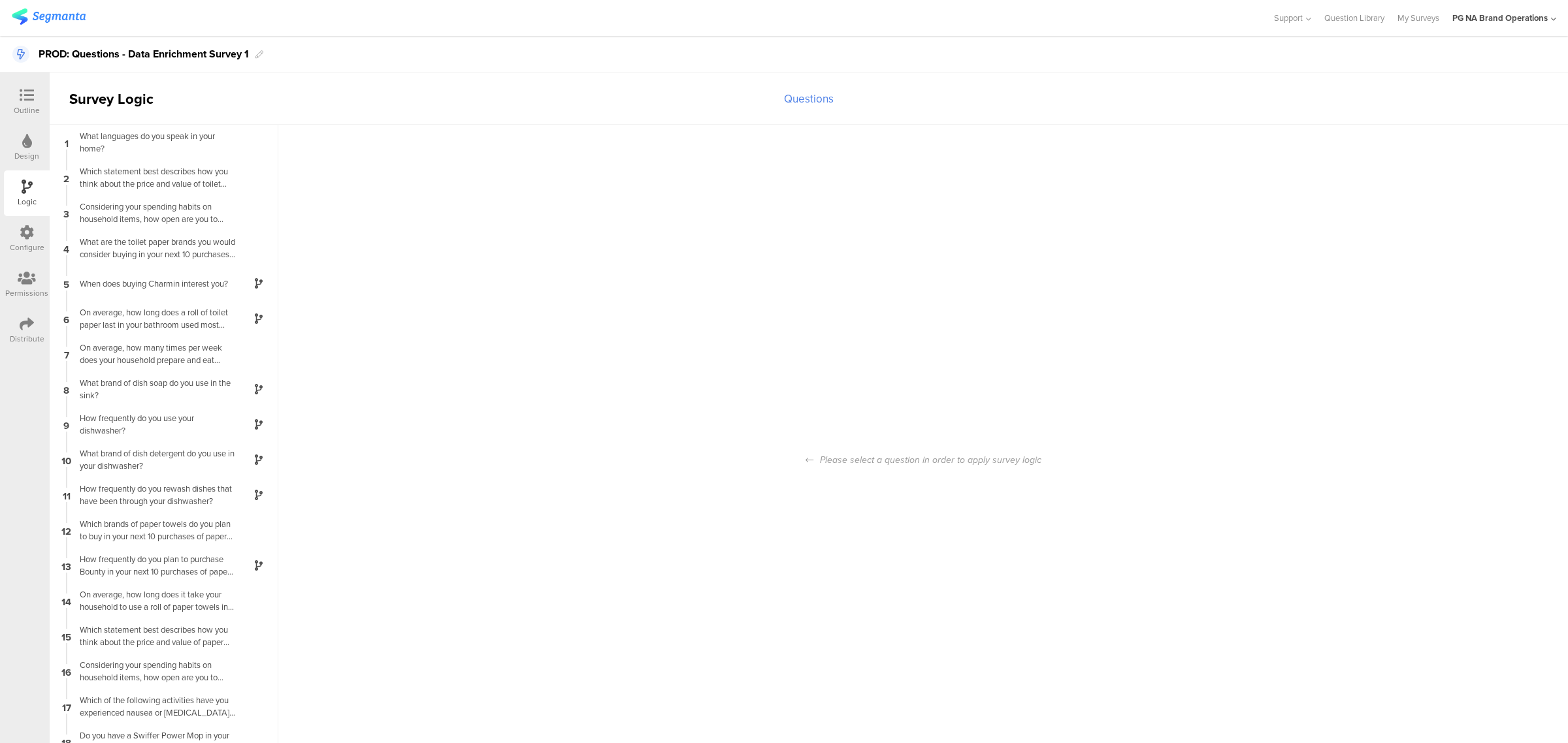
click at [27, 237] on icon at bounding box center [26, 232] width 14 height 14
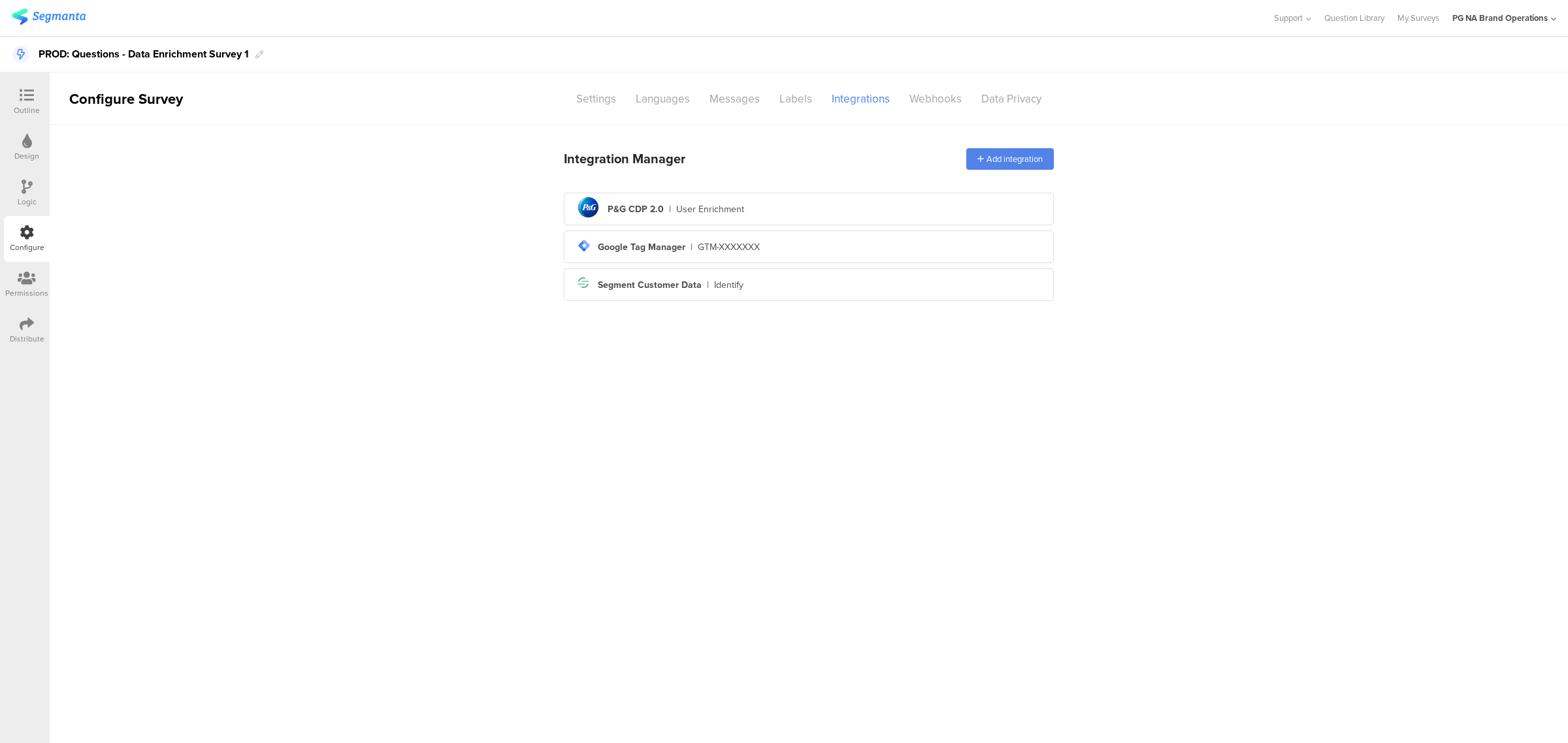
click at [704, 289] on div "Segment icon Created with Sketch. Segment Customer Data | Identify" at bounding box center [809, 284] width 469 height 22
click at [847, 284] on div "Segment icon Created with Sketch. Segment Customer Data | Identify" at bounding box center [809, 284] width 469 height 22
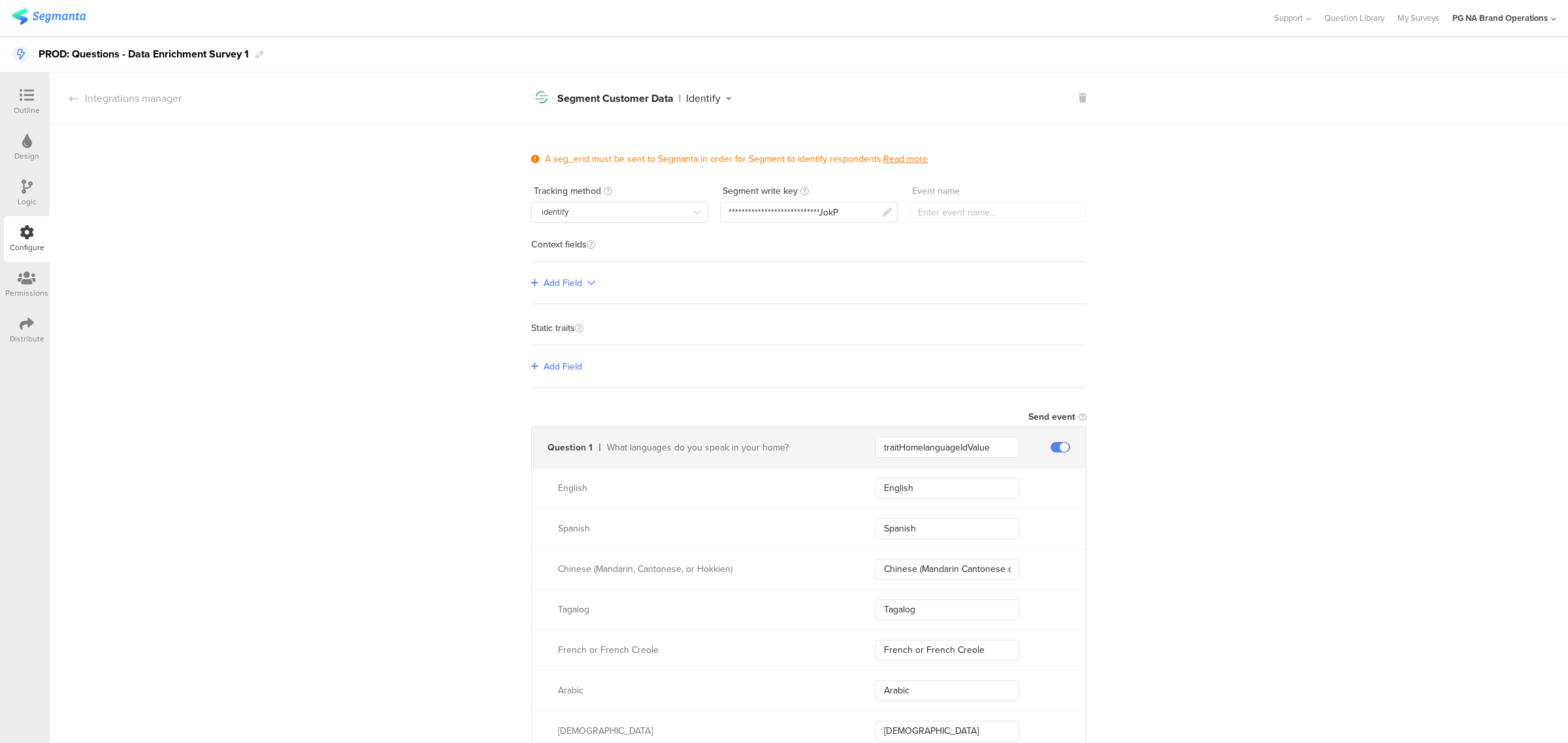
click at [36, 198] on div "Logic" at bounding box center [27, 201] width 19 height 12
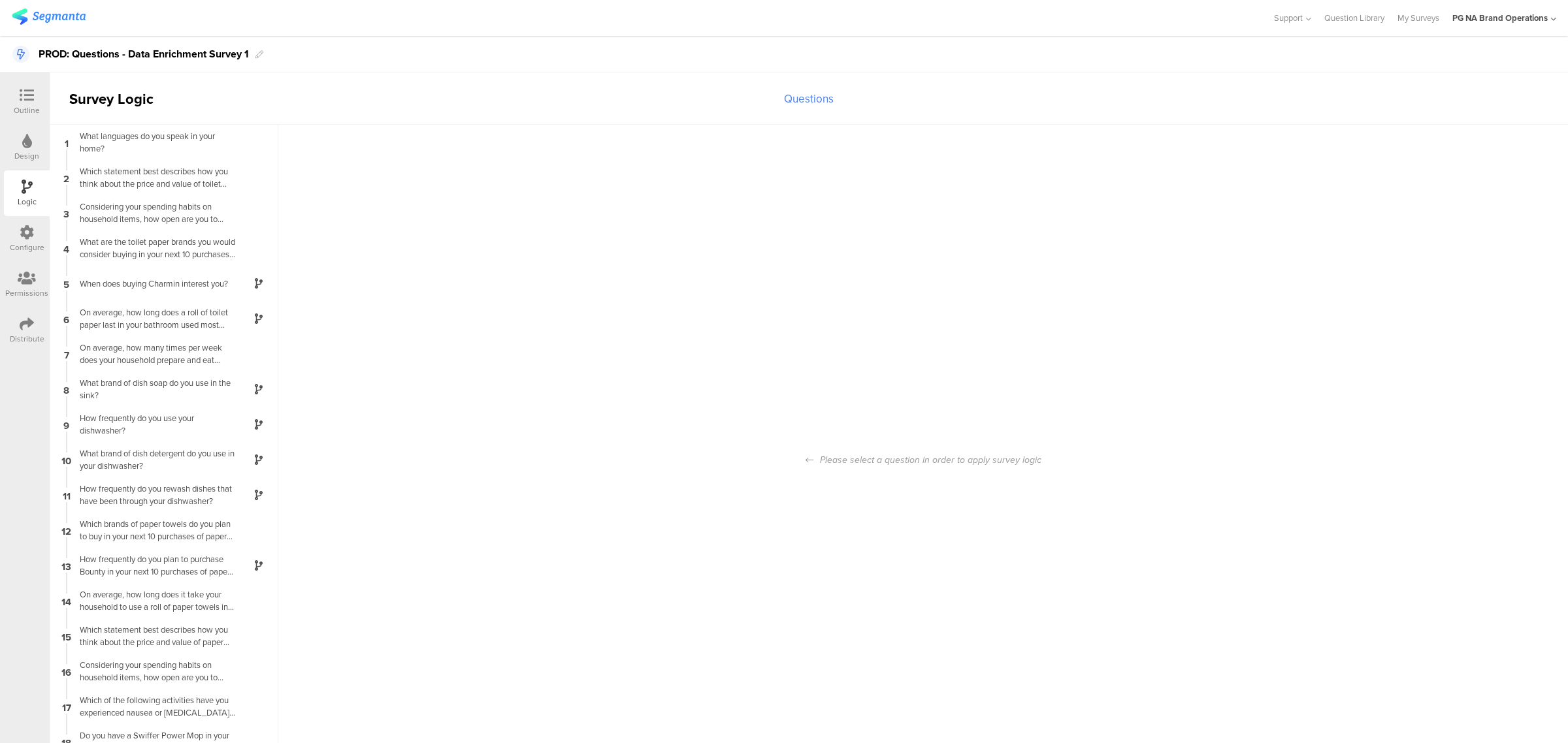
click at [36, 247] on div "Configure" at bounding box center [26, 247] width 35 height 12
